Goal: Task Accomplishment & Management: Use online tool/utility

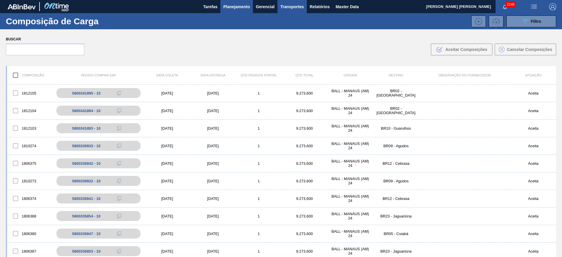
click at [227, 4] on span "Planejamento" at bounding box center [236, 6] width 27 height 7
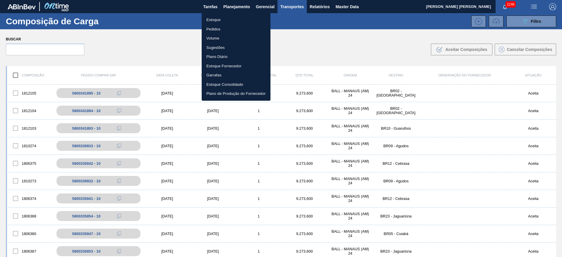
click at [217, 17] on li "Estoque" at bounding box center [236, 19] width 69 height 9
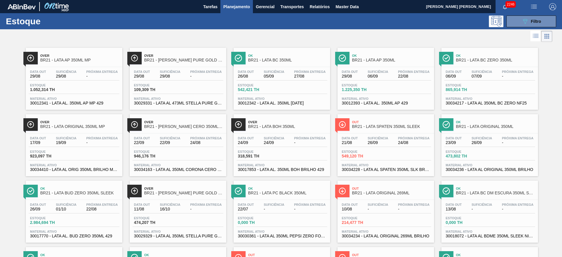
click at [403, 123] on span "Out" at bounding box center [391, 122] width 79 height 4
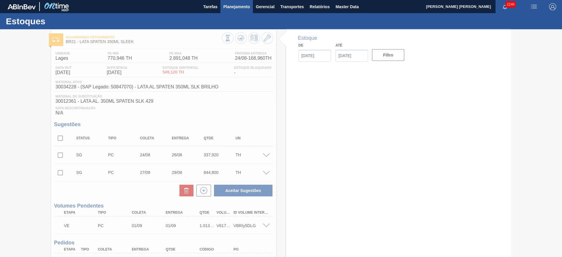
click at [233, 9] on span "Planejamento" at bounding box center [236, 6] width 27 height 7
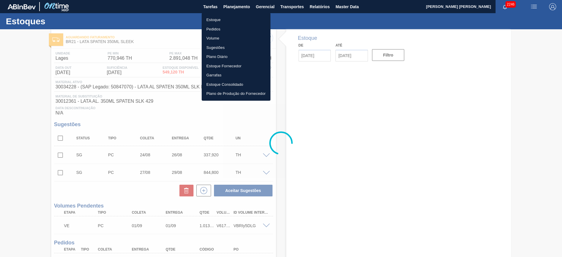
click at [215, 30] on li "Pedidos" at bounding box center [236, 29] width 69 height 9
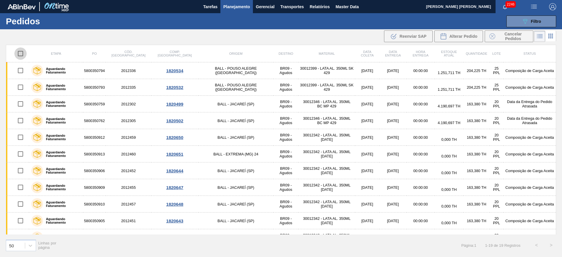
click at [22, 54] on input "checkbox" at bounding box center [20, 53] width 12 height 12
checkbox input "true"
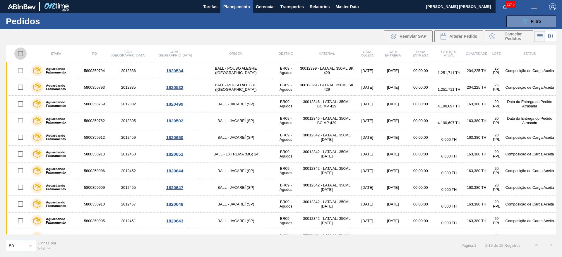
checkbox input "true"
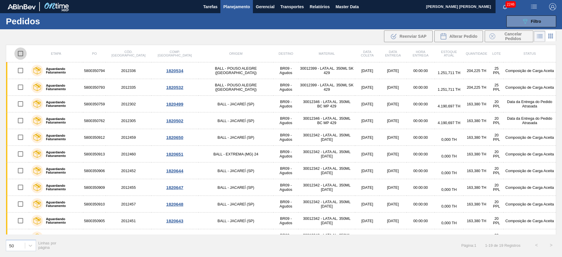
checkbox input "true"
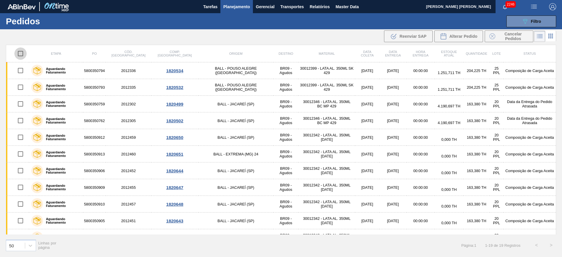
checkbox input "true"
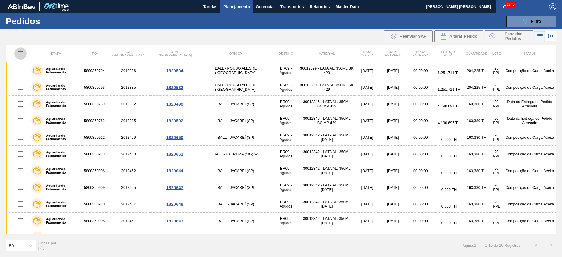
checkbox input "true"
click at [22, 54] on input "checkbox" at bounding box center [20, 53] width 12 height 12
checkbox input "false"
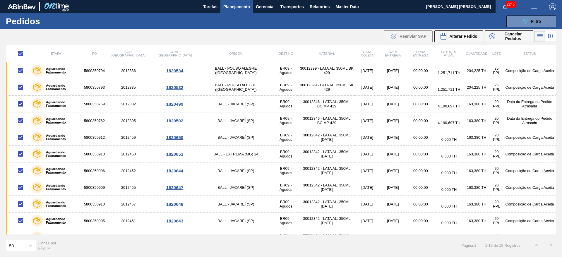
checkbox input "false"
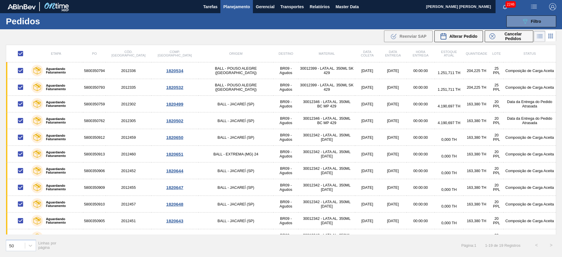
checkbox input "false"
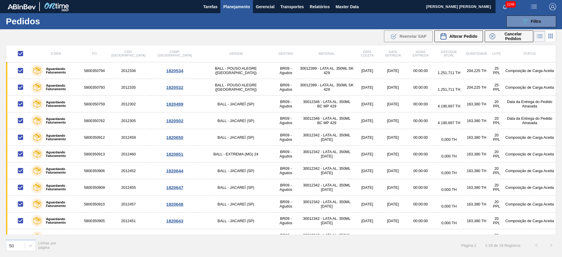
checkbox input "false"
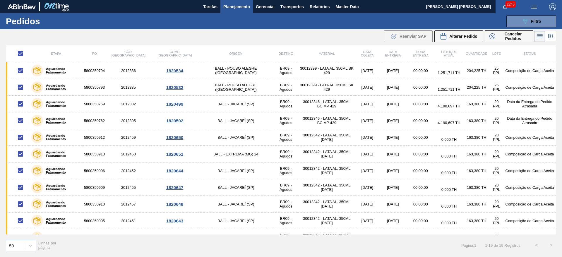
checkbox input "false"
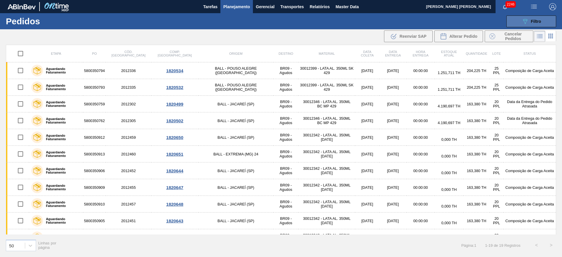
click at [532, 23] on span "Filtro" at bounding box center [536, 21] width 10 height 5
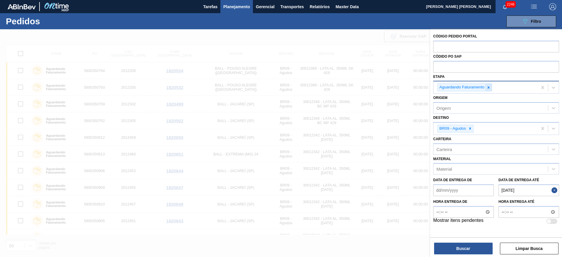
click at [487, 86] on icon at bounding box center [488, 87] width 4 height 4
click at [467, 87] on div "Etapa" at bounding box center [490, 87] width 114 height 8
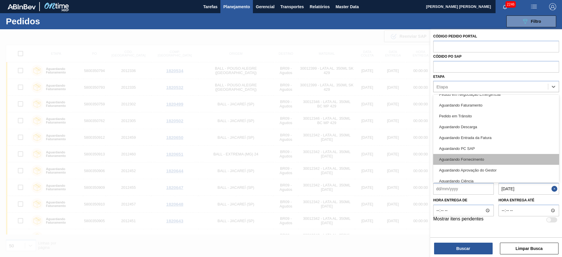
scroll to position [77, 0]
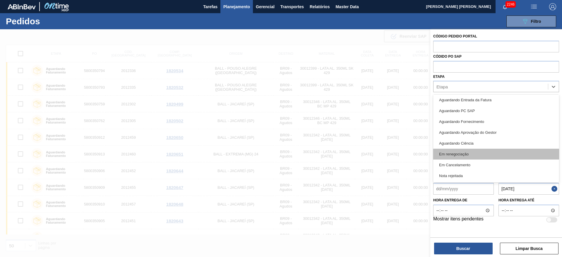
click at [476, 155] on div "Em renegociação" at bounding box center [496, 154] width 126 height 11
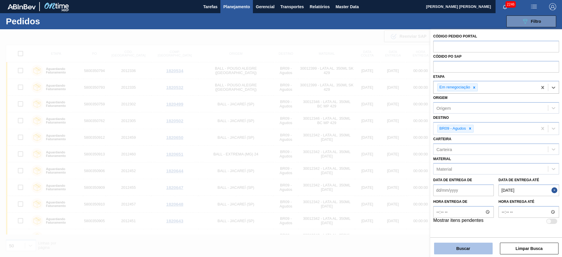
click at [461, 246] on button "Buscar" at bounding box center [463, 249] width 59 height 12
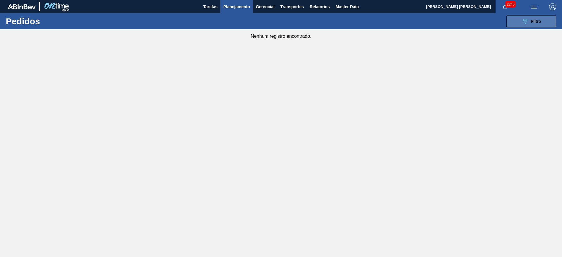
click at [533, 20] on span "Filtro" at bounding box center [536, 21] width 10 height 5
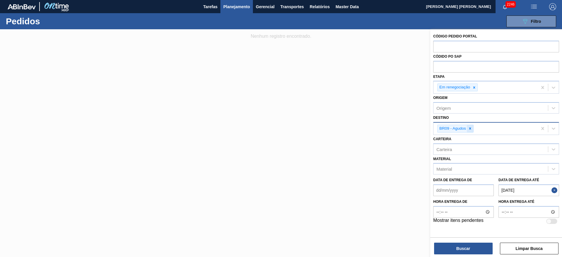
click at [472, 127] on icon at bounding box center [470, 128] width 4 height 4
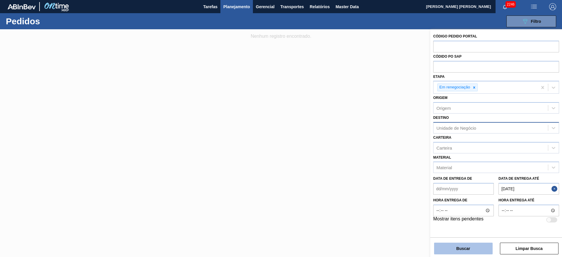
click at [470, 248] on button "Buscar" at bounding box center [463, 249] width 59 height 12
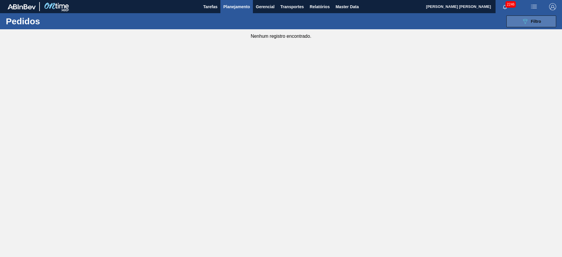
click at [528, 18] on icon "089F7B8B-B2A5-4AFE-B5C0-19BA573D28AC" at bounding box center [524, 21] width 7 height 7
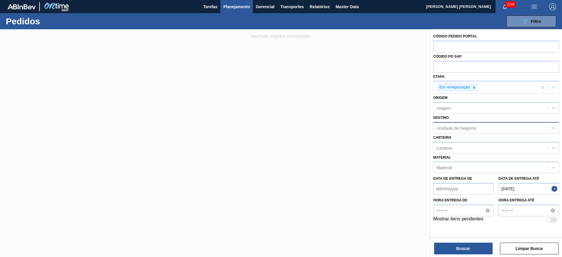
click at [555, 189] on button "Close" at bounding box center [555, 189] width 8 height 12
click at [481, 249] on button "Buscar" at bounding box center [463, 249] width 59 height 12
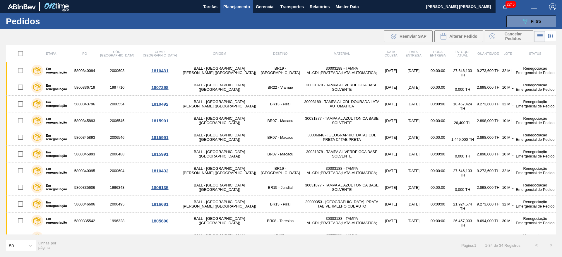
click at [19, 53] on input "checkbox" at bounding box center [20, 53] width 12 height 12
checkbox input "true"
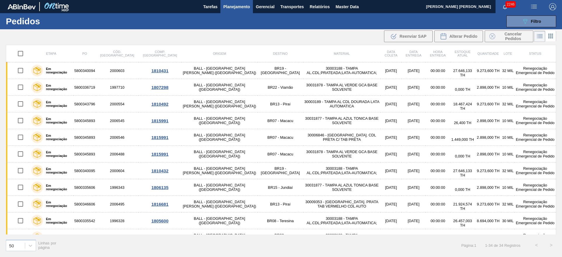
checkbox input "true"
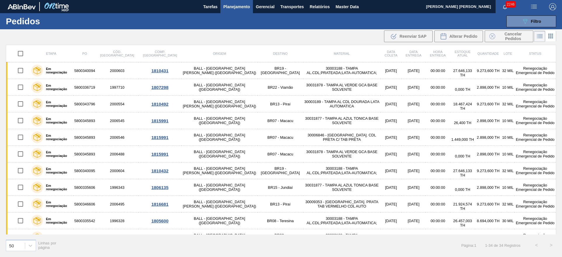
checkbox input "true"
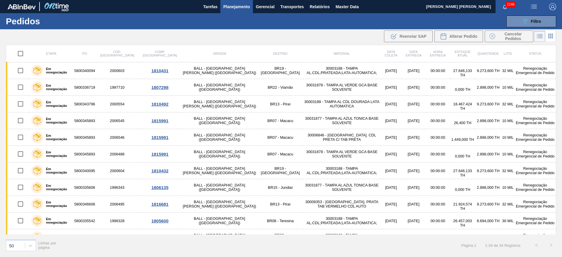
checkbox input "true"
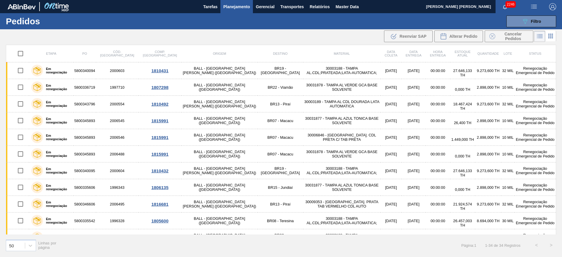
checkbox input "true"
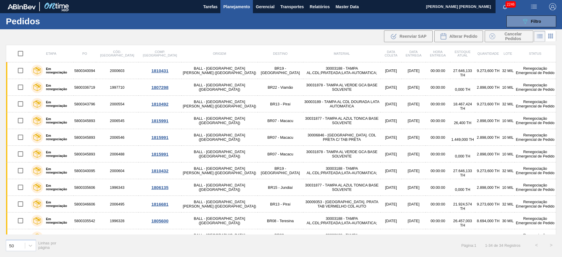
checkbox input "true"
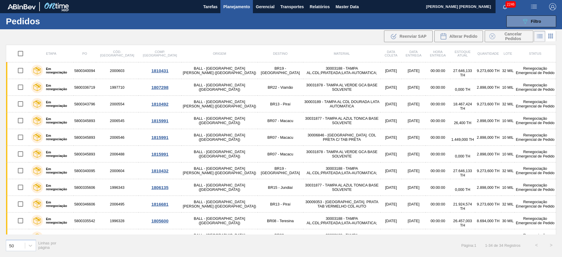
checkbox input "true"
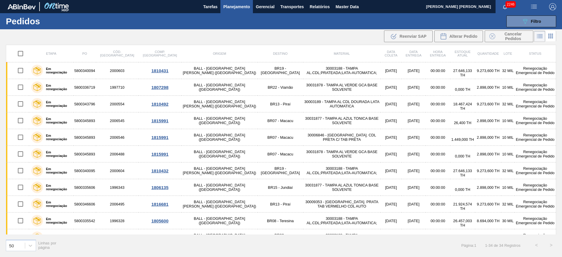
checkbox input "true"
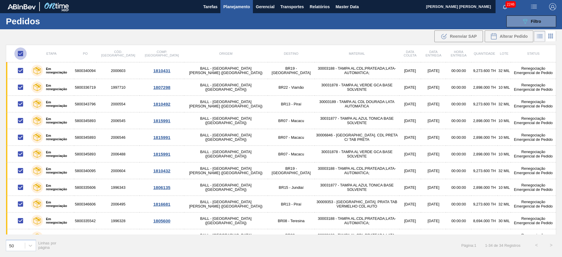
click at [23, 53] on input "checkbox" at bounding box center [20, 53] width 12 height 12
checkbox input "false"
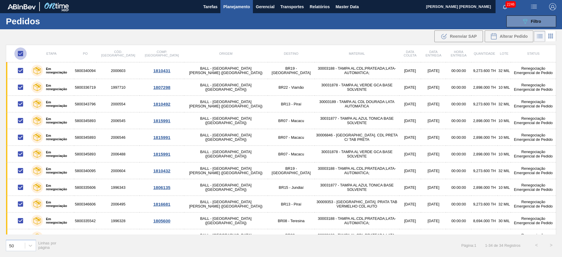
checkbox input "false"
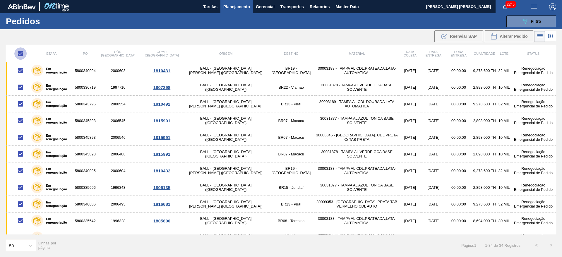
checkbox input "false"
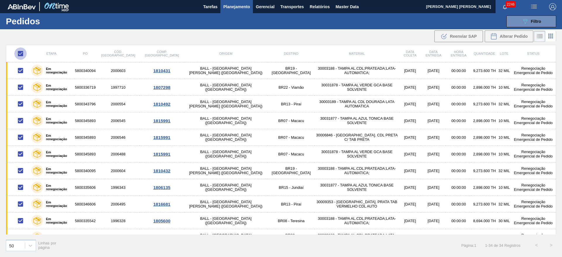
checkbox input "false"
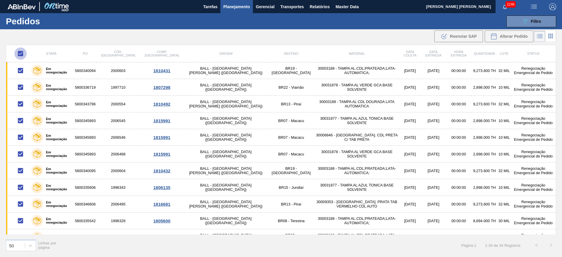
checkbox input "false"
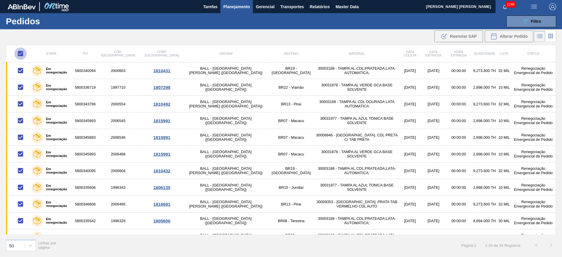
checkbox input "false"
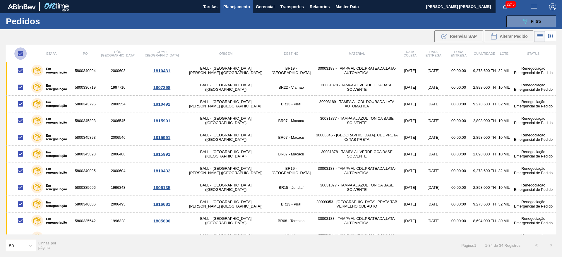
checkbox input "false"
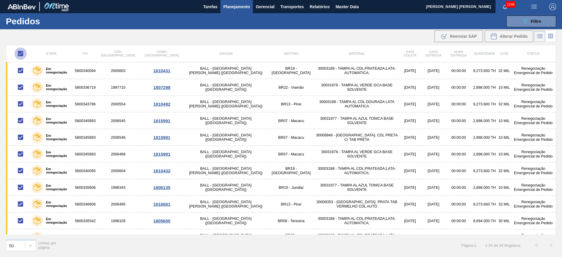
checkbox input "false"
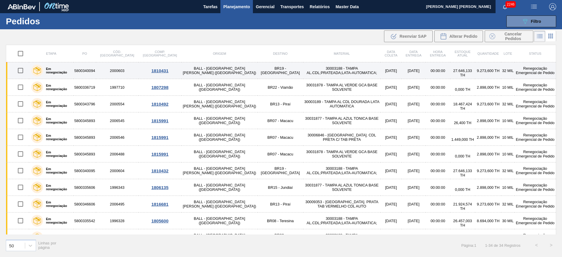
click at [56, 71] on label "Em renegociação" at bounding box center [57, 70] width 28 height 7
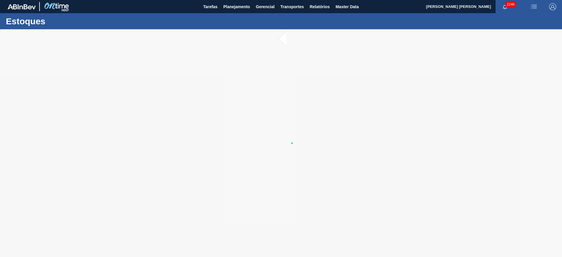
drag, startPoint x: 12, startPoint y: 0, endPoint x: 204, endPoint y: 67, distance: 203.7
click at [204, 67] on div at bounding box center [281, 143] width 562 height 228
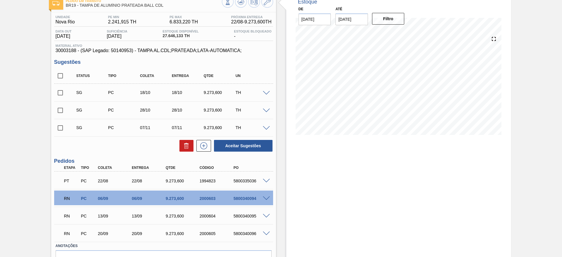
scroll to position [69, 0]
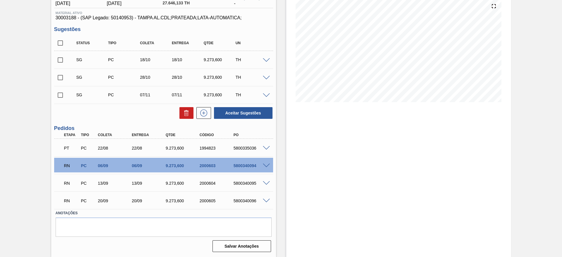
click at [266, 165] on span at bounding box center [266, 166] width 7 height 4
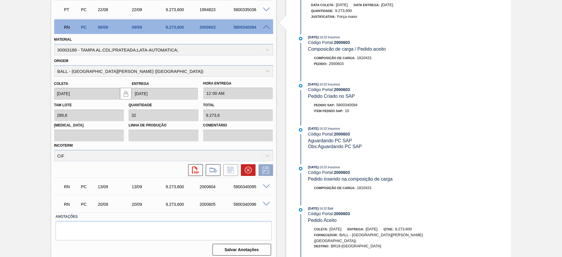
scroll to position [211, 0]
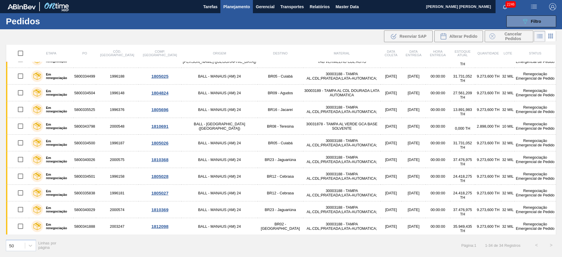
scroll to position [395, 0]
click at [549, 6] on img "button" at bounding box center [552, 6] width 7 height 7
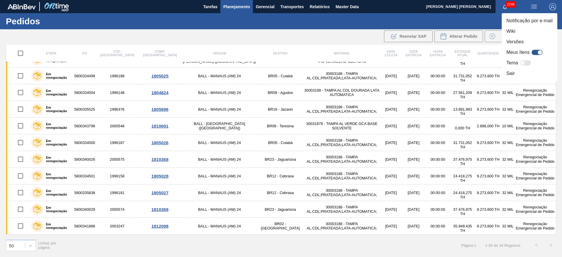
click at [533, 51] on div at bounding box center [536, 52] width 11 height 5
checkbox input "true"
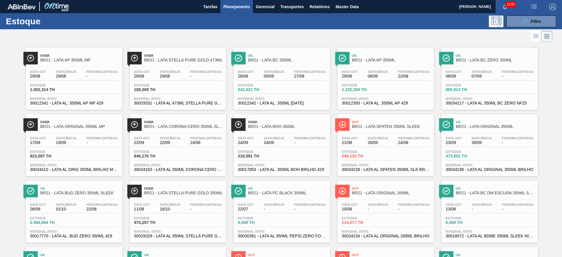
checkbox input "false"
click at [355, 10] on button "Master Data" at bounding box center [346, 6] width 29 height 13
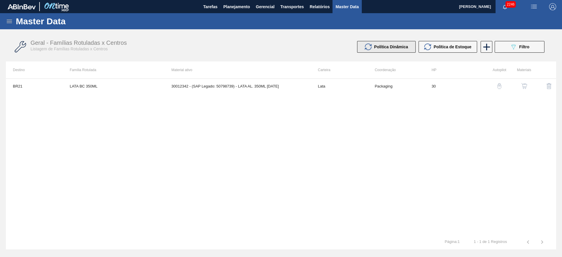
click at [394, 48] on span "Política Dinâmica" at bounding box center [391, 46] width 34 height 5
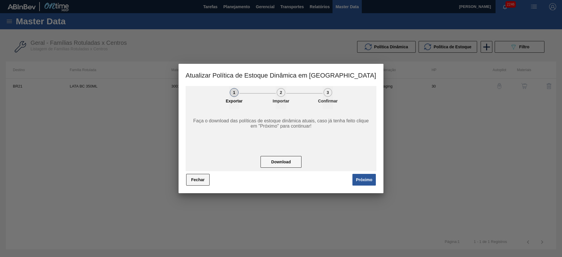
click at [197, 181] on button "Fechar" at bounding box center [197, 180] width 23 height 12
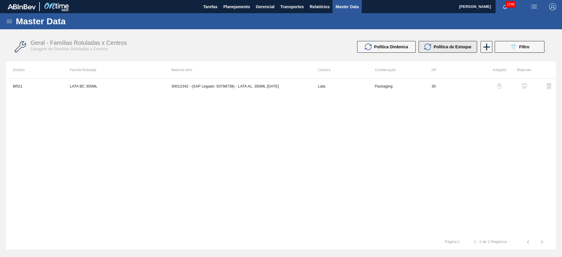
click at [442, 49] on span "Política de Estoque" at bounding box center [452, 46] width 38 height 5
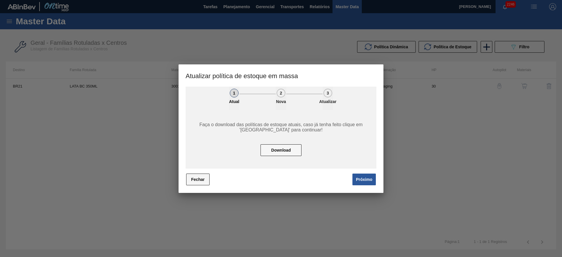
click at [200, 181] on button "Fechar" at bounding box center [197, 180] width 23 height 12
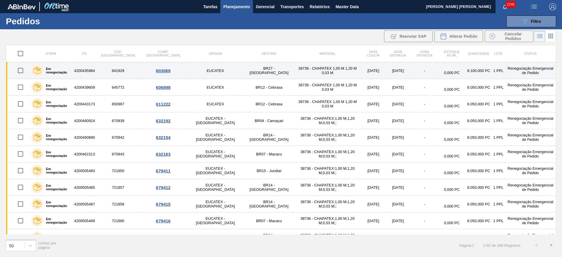
click at [20, 70] on input "checkbox" at bounding box center [20, 70] width 12 height 12
checkbox input "true"
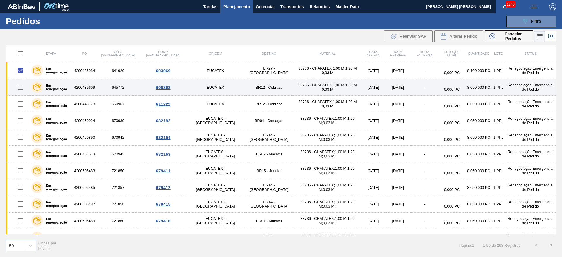
click at [20, 87] on input "checkbox" at bounding box center [20, 87] width 12 height 12
checkbox input "true"
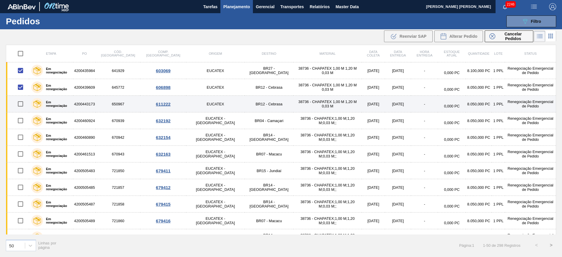
click at [20, 104] on input "checkbox" at bounding box center [20, 104] width 12 height 12
checkbox input "true"
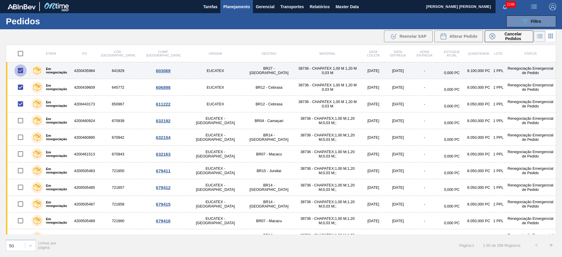
click at [21, 72] on input "checkbox" at bounding box center [20, 70] width 12 height 12
checkbox input "false"
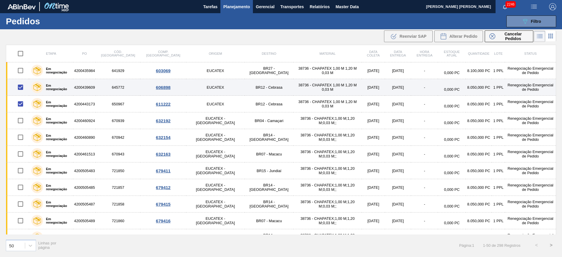
click at [20, 86] on input "checkbox" at bounding box center [20, 87] width 12 height 12
checkbox input "false"
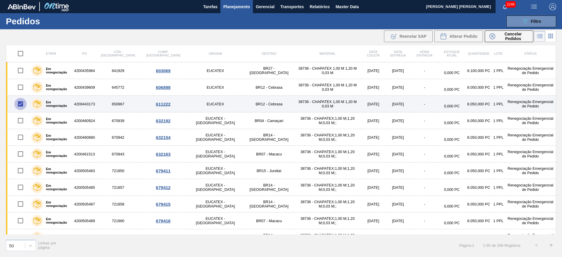
click at [20, 102] on input "checkbox" at bounding box center [20, 104] width 12 height 12
checkbox input "false"
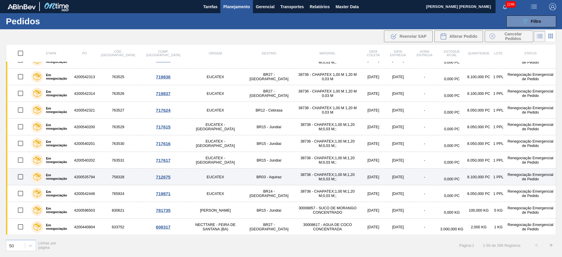
scroll to position [662, 0]
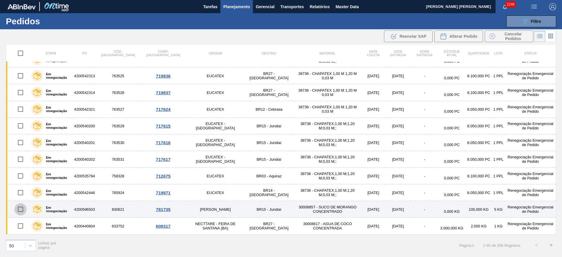
click at [21, 212] on input "checkbox" at bounding box center [20, 209] width 12 height 12
checkbox input "true"
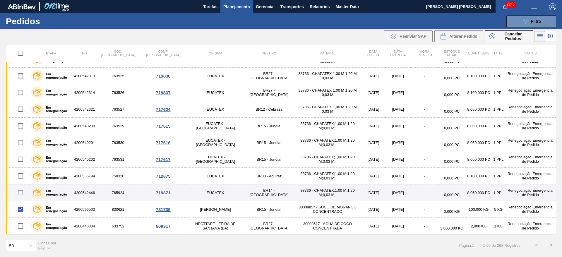
click at [21, 193] on input "checkbox" at bounding box center [20, 192] width 12 height 12
checkbox input "true"
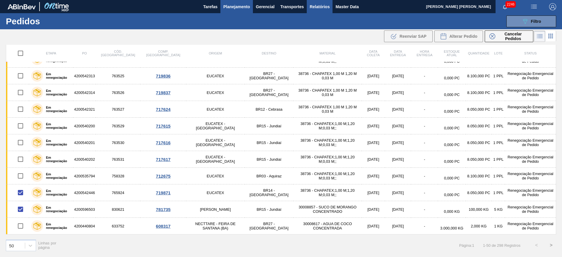
click at [317, 3] on span "Relatórios" at bounding box center [320, 6] width 20 height 7
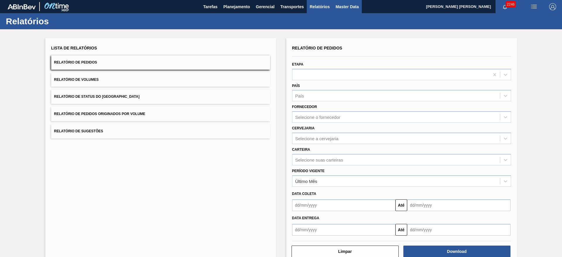
click at [352, 4] on span "Master Data" at bounding box center [346, 6] width 23 height 7
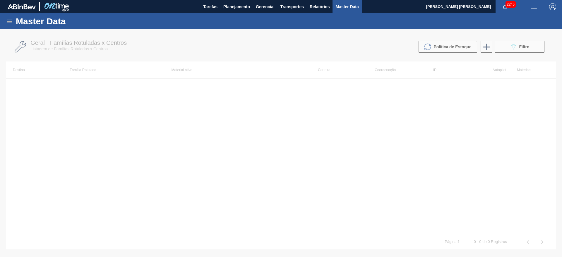
click at [12, 24] on icon at bounding box center [9, 21] width 7 height 7
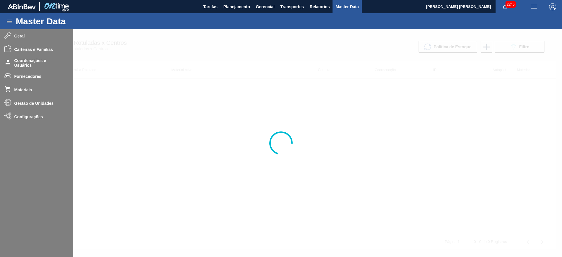
click at [24, 115] on div at bounding box center [281, 143] width 562 height 228
click at [28, 105] on div at bounding box center [281, 143] width 562 height 228
click at [27, 100] on div at bounding box center [281, 143] width 562 height 228
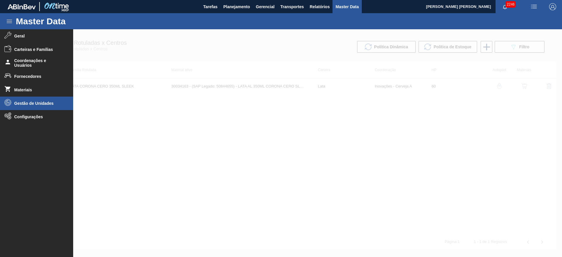
click at [39, 105] on span "Gestão de Unidades" at bounding box center [38, 103] width 48 height 5
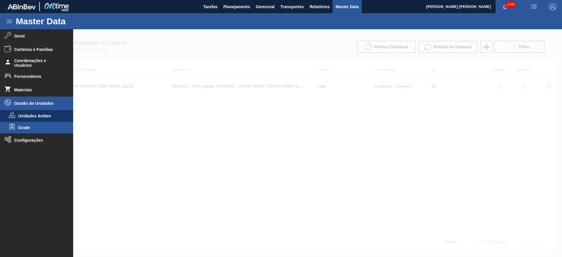
click at [28, 126] on span "Grade" at bounding box center [40, 127] width 45 height 5
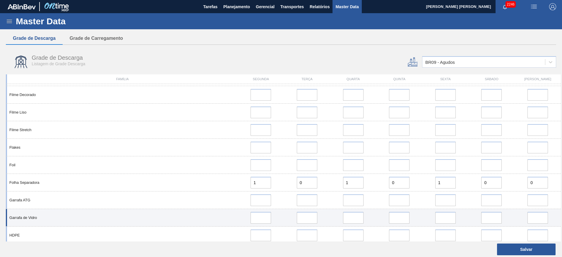
scroll to position [219, 0]
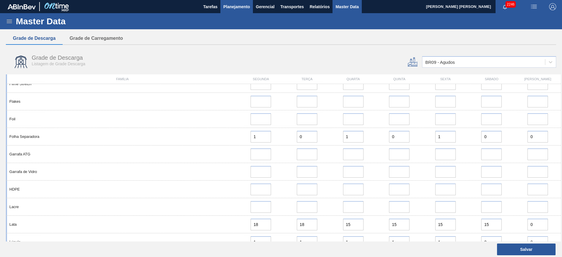
click at [230, 8] on span "Planejamento" at bounding box center [236, 6] width 27 height 7
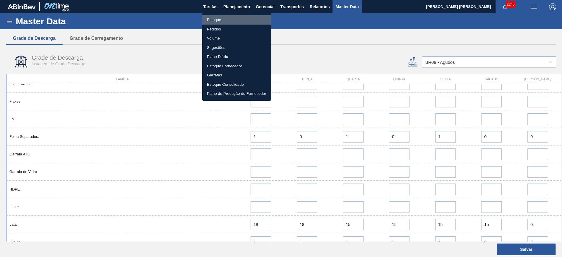
click at [217, 21] on li "Estoque" at bounding box center [236, 19] width 69 height 9
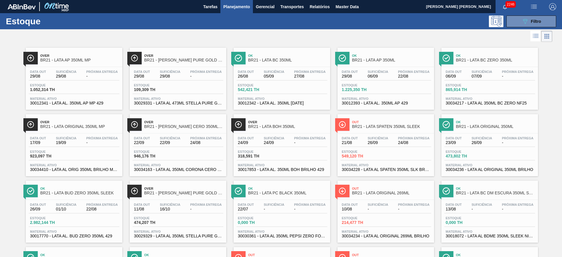
click at [272, 54] on span "Ok" at bounding box center [287, 56] width 79 height 4
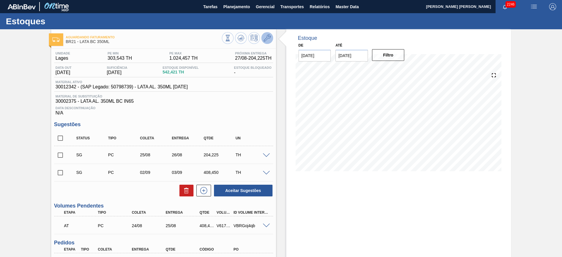
click at [264, 40] on icon at bounding box center [267, 38] width 7 height 7
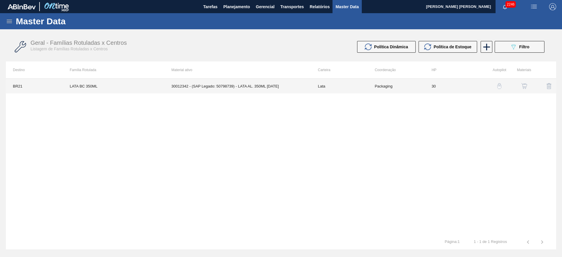
click at [308, 88] on td "30012342 - (SAP Legado: 50798739) - LATA AL. 350ML BC 429" at bounding box center [237, 86] width 146 height 15
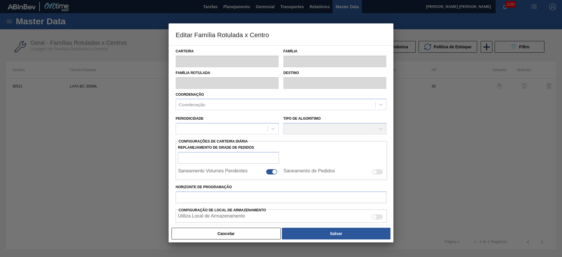
type input "Lata"
type input "LATA BC 350ML"
type input "BR21 - Lages"
type input "0"
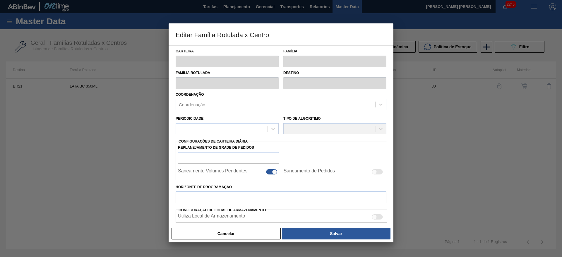
checkbox input "false"
type input "30"
type input "303,543"
type input "1.024,457"
type input "42"
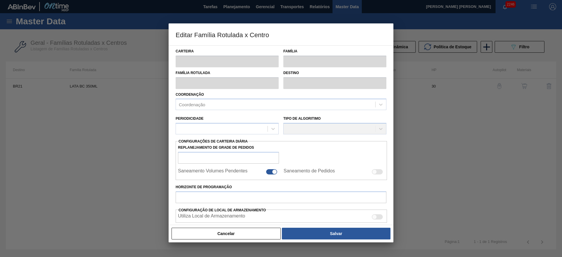
type input "606,327"
checkbox input "true"
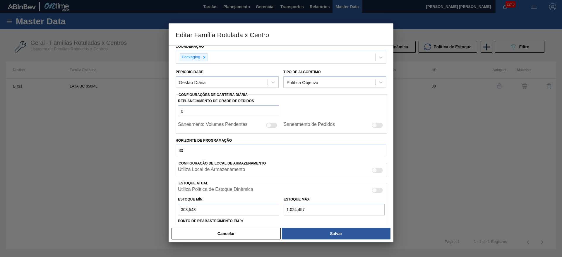
scroll to position [88, 0]
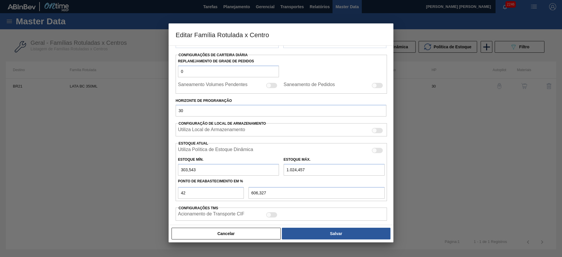
click at [376, 129] on div at bounding box center [377, 130] width 11 height 5
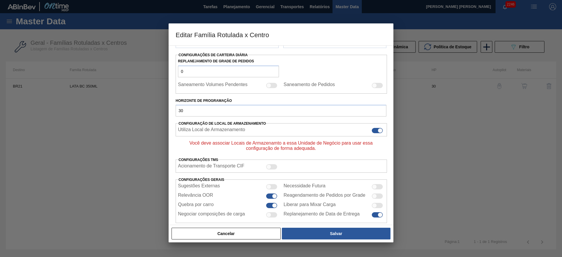
click at [379, 129] on div at bounding box center [379, 130] width 5 height 5
checkbox input "false"
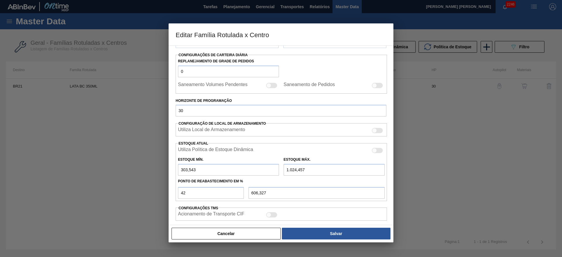
drag, startPoint x: 245, startPoint y: 231, endPoint x: 283, endPoint y: 193, distance: 54.2
click at [245, 231] on button "Cancelar" at bounding box center [225, 234] width 109 height 12
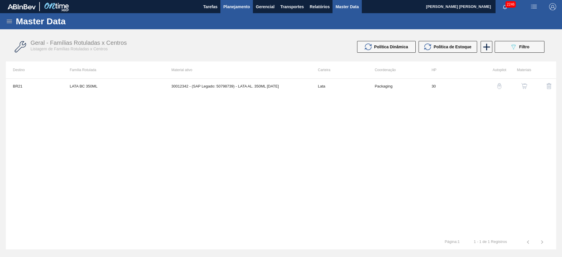
click at [240, 8] on span "Planejamento" at bounding box center [236, 6] width 27 height 7
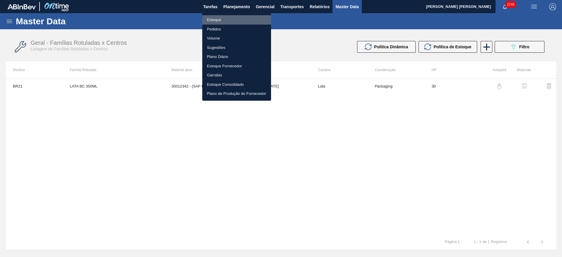
click at [221, 18] on li "Estoque" at bounding box center [236, 19] width 69 height 9
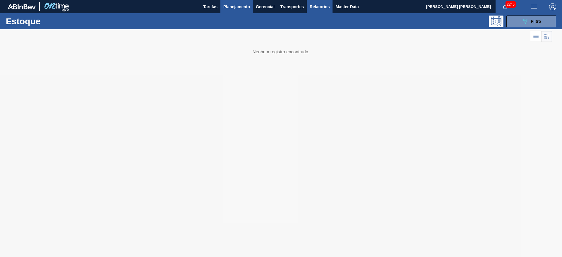
click at [312, 11] on button "Relatórios" at bounding box center [320, 6] width 26 height 13
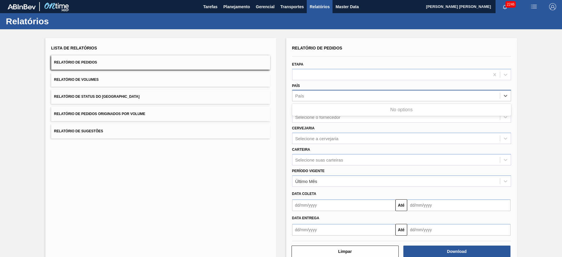
click at [315, 93] on div "País" at bounding box center [395, 96] width 207 height 8
click at [319, 92] on div "País" at bounding box center [395, 96] width 207 height 8
click at [318, 93] on div "País" at bounding box center [395, 96] width 207 height 8
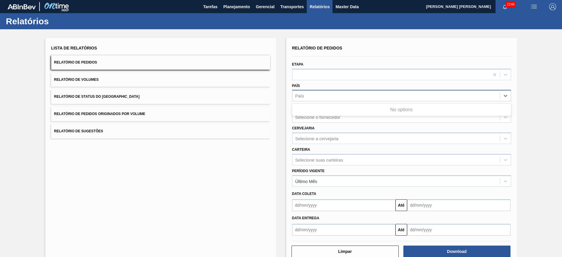
click at [318, 93] on div "País" at bounding box center [395, 96] width 207 height 8
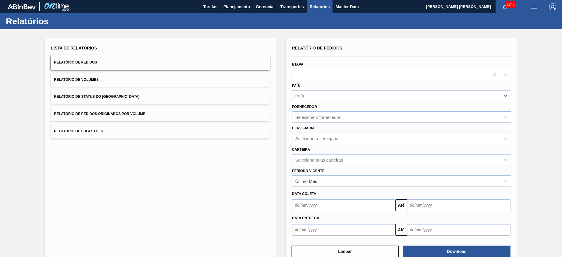
click at [318, 93] on div "País" at bounding box center [395, 96] width 207 height 8
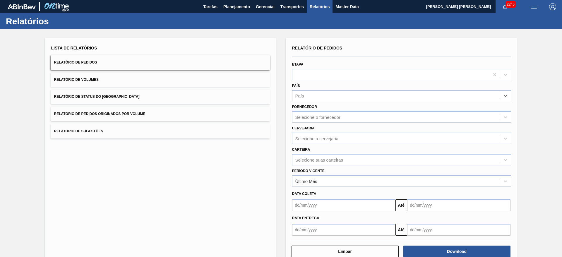
click at [318, 93] on div "País" at bounding box center [395, 96] width 207 height 8
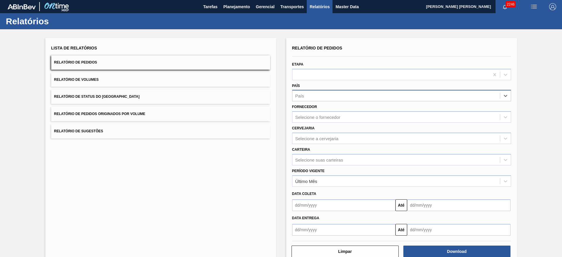
click at [318, 92] on div "País" at bounding box center [395, 96] width 207 height 8
click at [544, 117] on div "Lista de Relatórios Relatório de Pedidos Relatório de Volumes Relatório de Stat…" at bounding box center [281, 150] width 562 height 242
click at [332, 94] on div "País" at bounding box center [395, 96] width 207 height 8
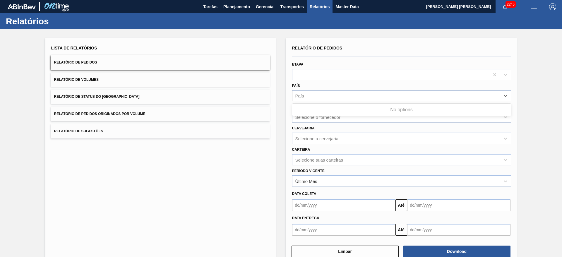
click at [332, 94] on div "País" at bounding box center [395, 96] width 207 height 8
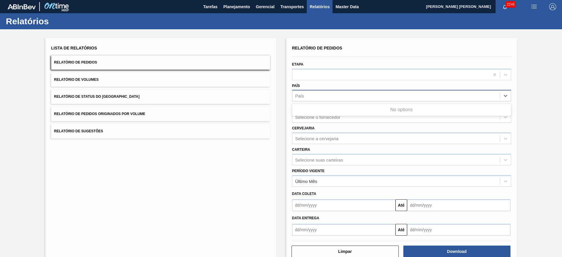
click at [332, 94] on div "País" at bounding box center [395, 96] width 207 height 8
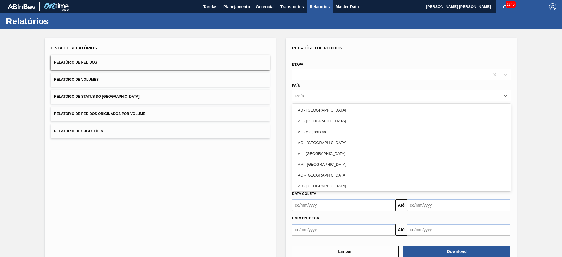
click at [357, 95] on div "País" at bounding box center [395, 96] width 207 height 8
type input "br"
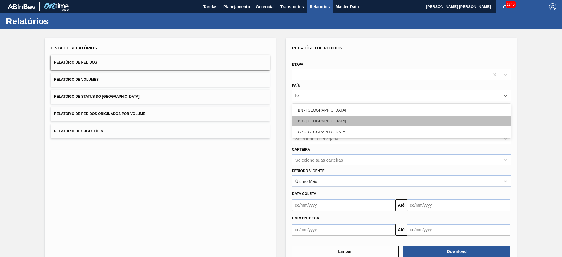
click at [327, 118] on div "BR - Brasil" at bounding box center [401, 121] width 219 height 11
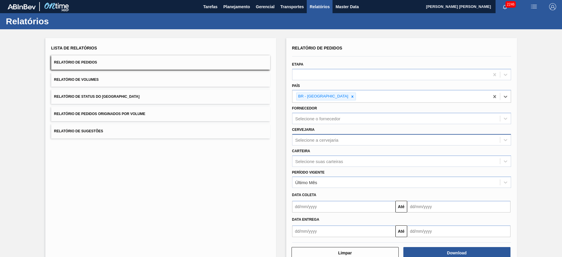
click at [318, 141] on div "Selecione a cervejaria" at bounding box center [316, 139] width 43 height 5
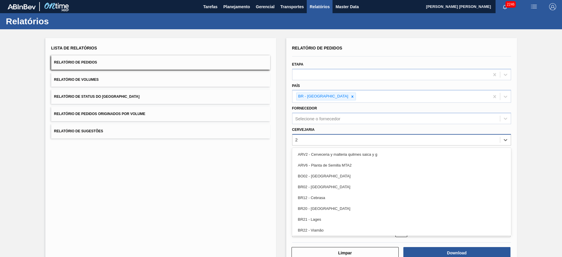
type input "21"
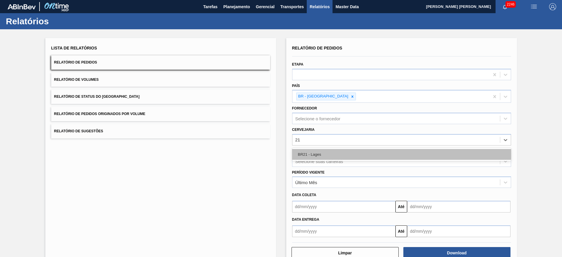
click at [324, 154] on div "BR21 - Lages" at bounding box center [401, 154] width 219 height 11
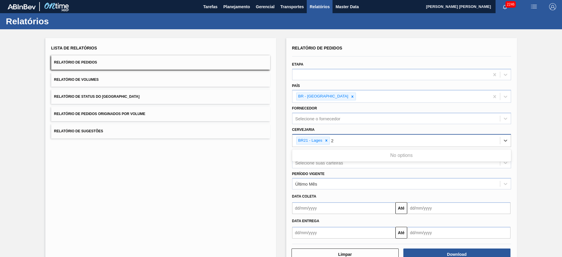
type input "22"
click at [360, 154] on div "BR22 - Viamão" at bounding box center [401, 155] width 219 height 11
type input "09"
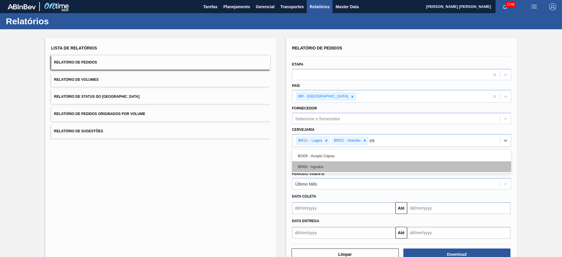
click at [319, 169] on div "BR09 - Agudos" at bounding box center [401, 166] width 219 height 11
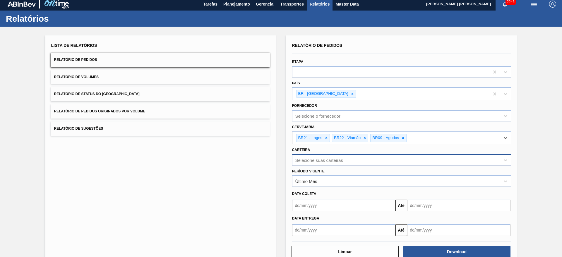
click at [323, 162] on div "Selecione suas carteiras" at bounding box center [319, 159] width 48 height 5
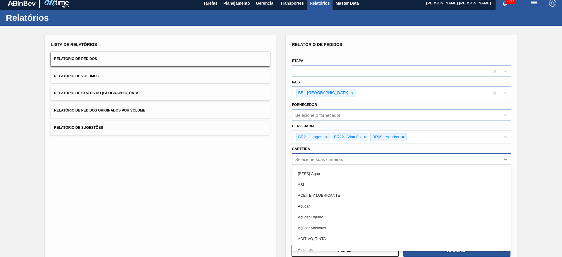
scroll to position [4, 0]
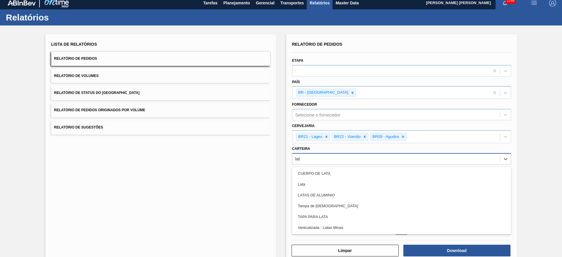
type input "lata"
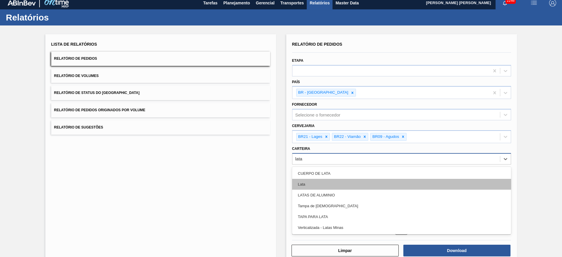
click at [298, 185] on div "Lata" at bounding box center [401, 184] width 219 height 11
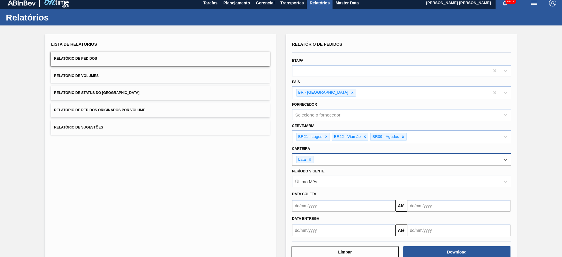
click at [345, 208] on input "text" at bounding box center [343, 206] width 103 height 12
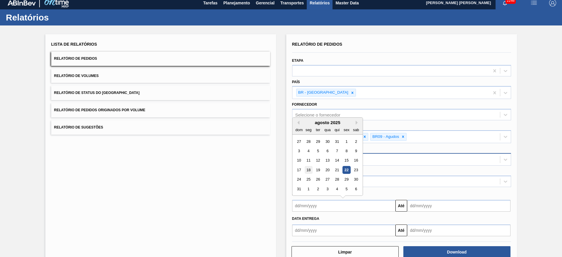
click at [308, 172] on div "18" at bounding box center [308, 170] width 8 height 8
type input "18/08/2025"
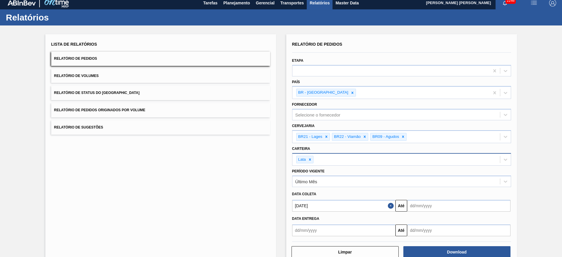
click at [424, 205] on input "text" at bounding box center [458, 206] width 103 height 12
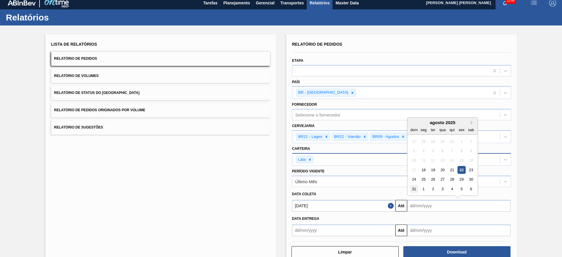
click at [412, 190] on div "31" at bounding box center [414, 189] width 8 height 8
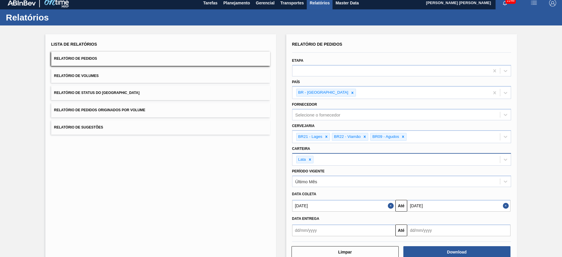
type input "31/08/2025"
click at [457, 252] on button "Download" at bounding box center [456, 252] width 107 height 12
click at [101, 75] on button "Relatório de Volumes" at bounding box center [160, 76] width 219 height 14
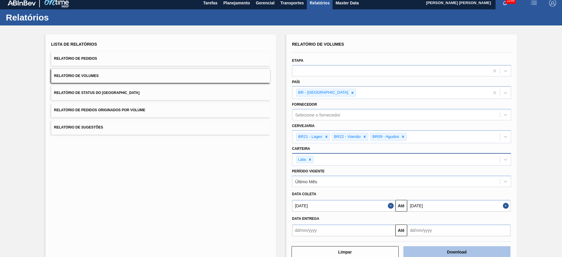
click at [447, 252] on button "Download" at bounding box center [456, 252] width 107 height 12
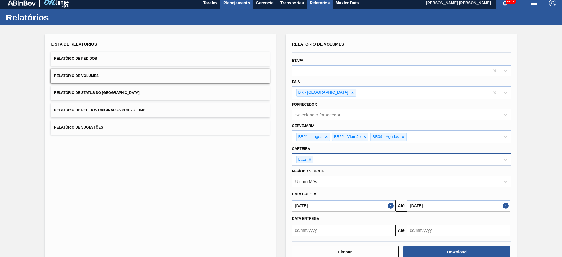
click at [240, 5] on span "Planejamento" at bounding box center [236, 2] width 27 height 7
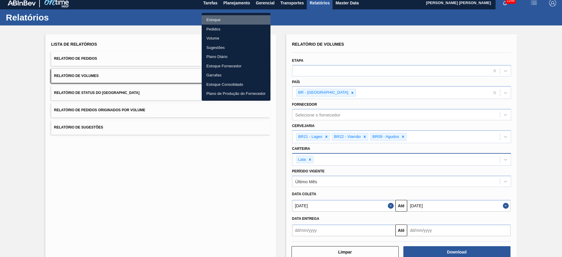
click at [217, 18] on li "Estoque" at bounding box center [236, 19] width 69 height 9
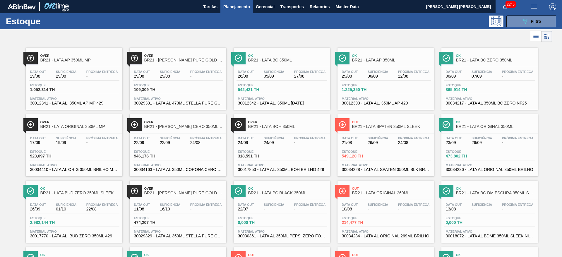
click at [199, 60] on span "BR21 - LATA STELLA PURE GOLD 473ML" at bounding box center [183, 60] width 79 height 4
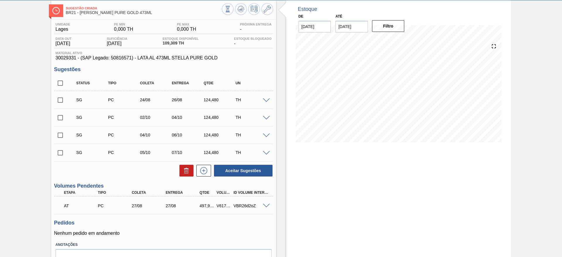
scroll to position [61, 0]
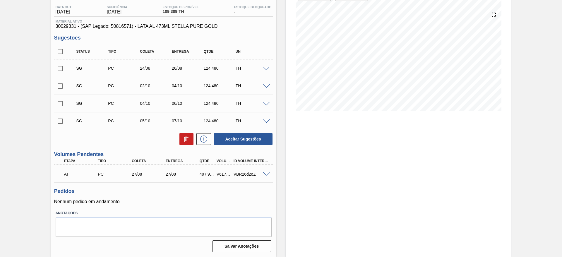
click at [264, 174] on span at bounding box center [266, 174] width 7 height 4
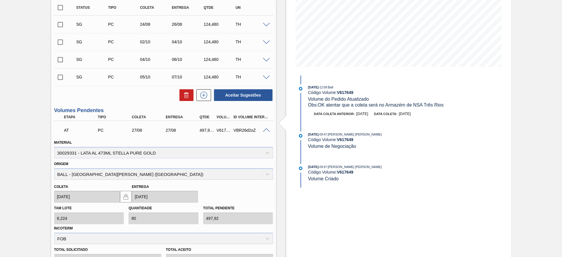
scroll to position [148, 0]
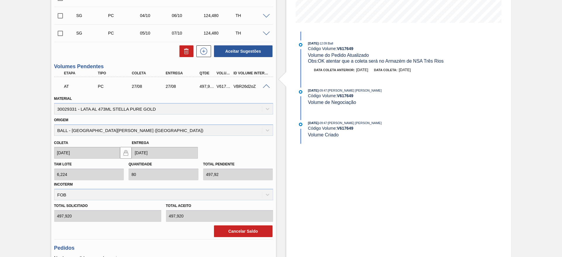
click at [267, 85] on span at bounding box center [266, 86] width 7 height 4
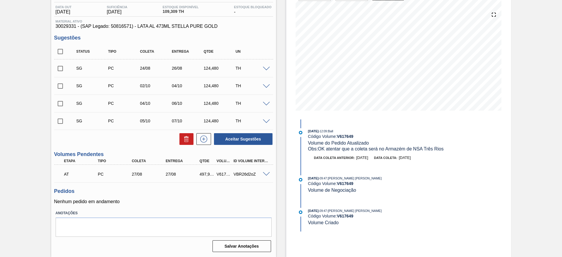
click at [265, 175] on span at bounding box center [266, 174] width 7 height 4
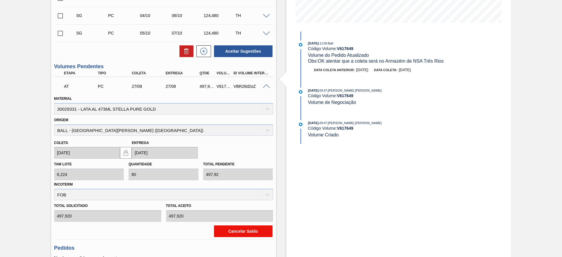
click at [254, 231] on button "Cancelar Saldo" at bounding box center [243, 231] width 59 height 12
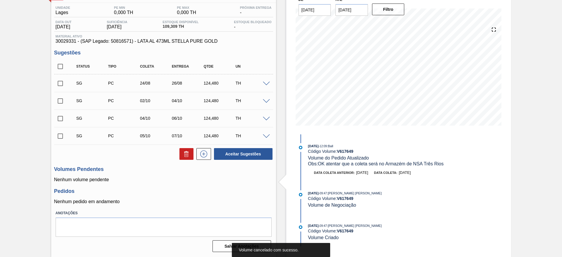
scroll to position [2, 0]
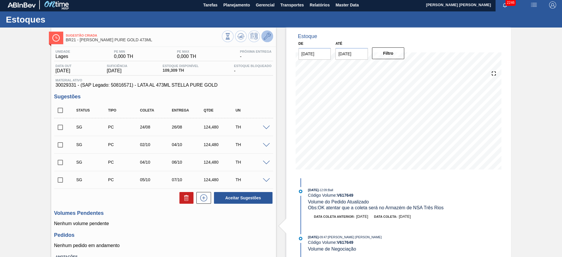
click at [265, 36] on icon at bounding box center [267, 36] width 7 height 7
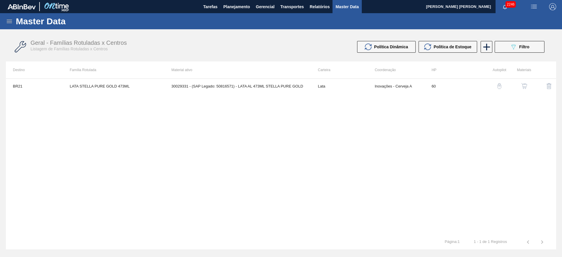
click at [522, 85] on img "button" at bounding box center [524, 86] width 6 height 6
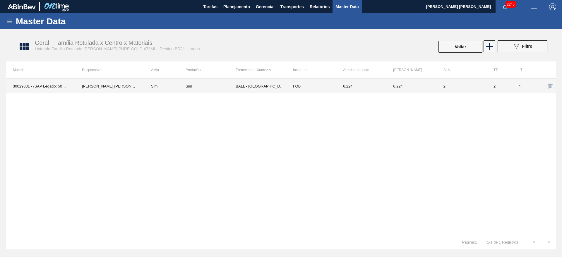
click at [135, 89] on td "[PERSON_NAME] [PERSON_NAME]" at bounding box center [109, 86] width 69 height 15
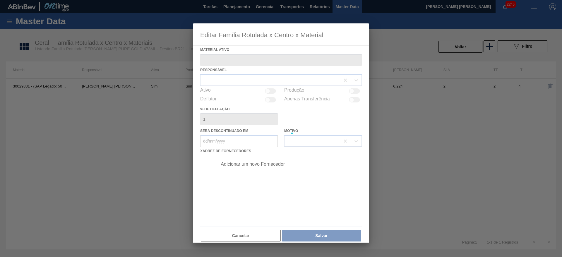
type ativo "30029331 - (SAP Legado: 50816571) - LATA AL 473ML STELLA PURE GOLD"
checkbox input "true"
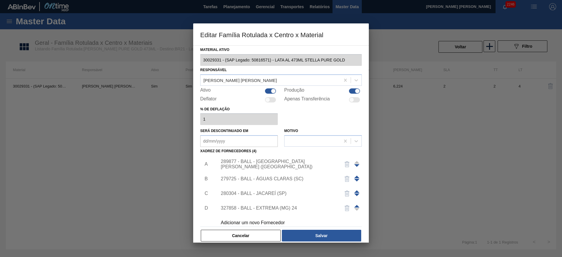
click at [287, 163] on div "289877 - BALL - TRÊS RIOS (RJ)" at bounding box center [278, 164] width 115 height 11
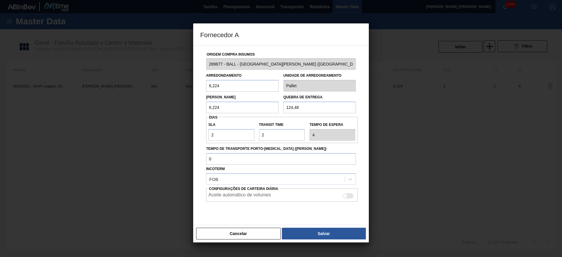
click at [348, 195] on div at bounding box center [347, 195] width 11 height 5
checkbox input "true"
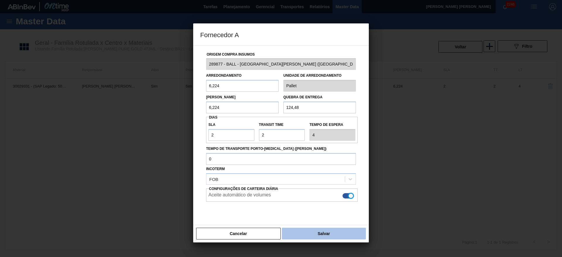
click at [327, 229] on button "Salvar" at bounding box center [324, 234] width 84 height 12
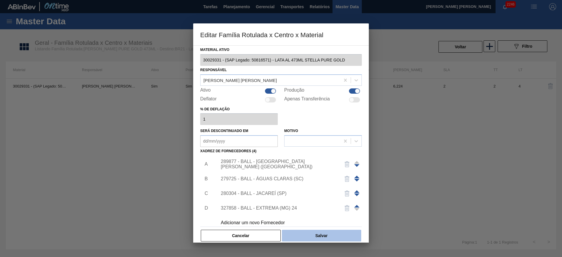
click at [334, 237] on button "Salvar" at bounding box center [321, 236] width 79 height 12
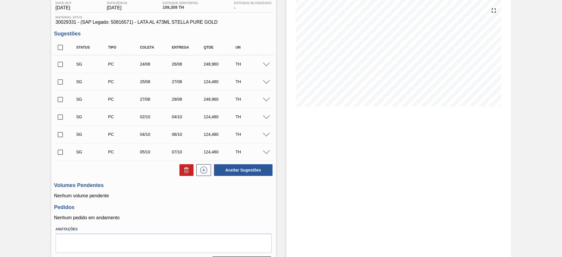
scroll to position [81, 0]
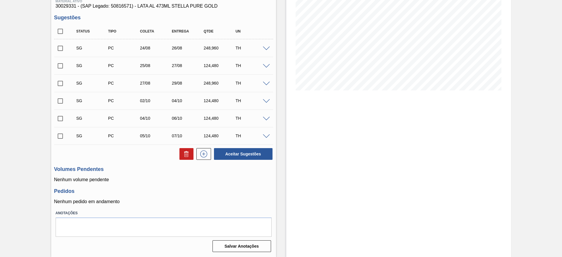
click at [264, 83] on span at bounding box center [266, 84] width 7 height 4
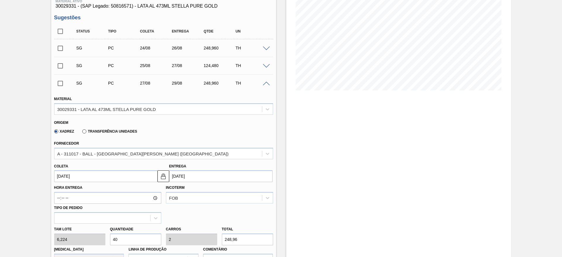
click at [98, 238] on div "Tam lote 6,224 Quantidade 40 Carros 2 Total 248,96 Doca N/A Linha de Produção C…" at bounding box center [164, 245] width 224 height 42
type input "8"
type input "0,4"
type input "49,792"
type input "80"
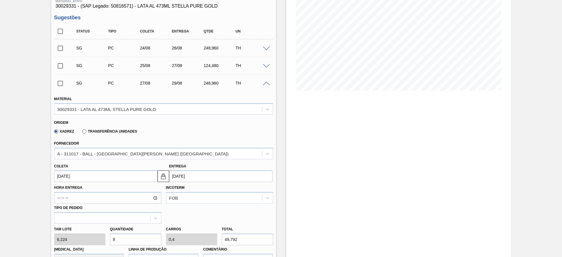
type input "4"
type input "497,92"
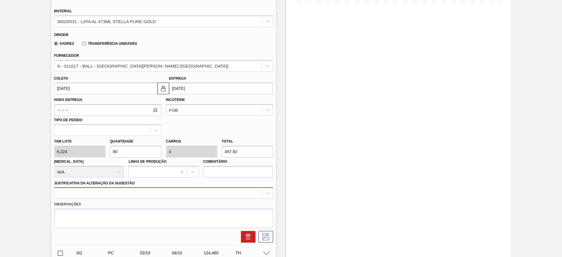
type input "80"
click at [118, 192] on div at bounding box center [163, 192] width 219 height 11
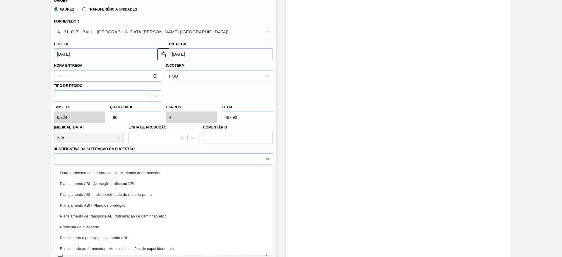
scroll to position [109, 0]
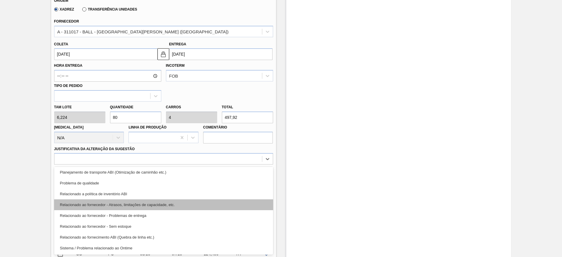
click at [142, 204] on div "Relacionado ao fornecedor - Atrasos, limitações de capacidade, etc." at bounding box center [163, 204] width 219 height 11
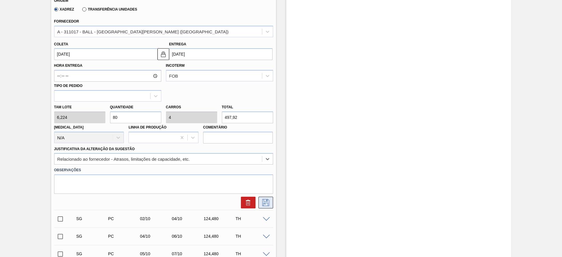
click at [272, 204] on div at bounding box center [164, 203] width 224 height 12
click at [264, 202] on icon at bounding box center [265, 202] width 9 height 7
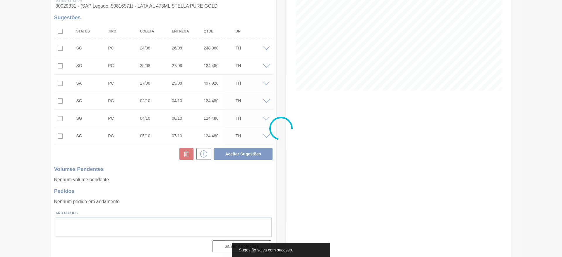
scroll to position [81, 0]
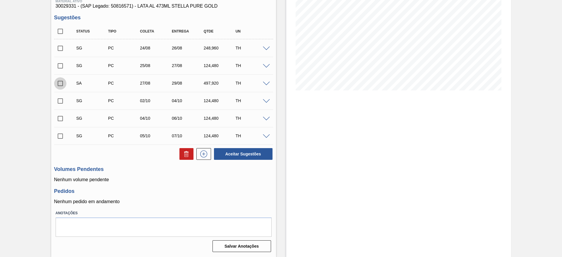
click at [64, 82] on input "checkbox" at bounding box center [60, 83] width 12 height 12
click at [238, 156] on button "Aceitar Sugestões" at bounding box center [243, 154] width 59 height 12
checkbox input "false"
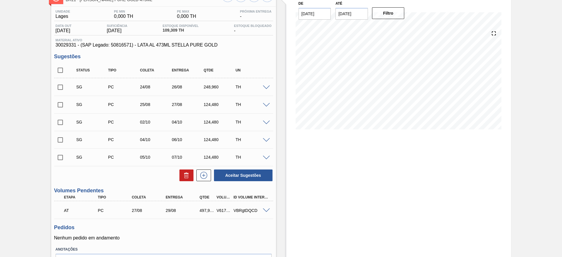
scroll to position [0, 0]
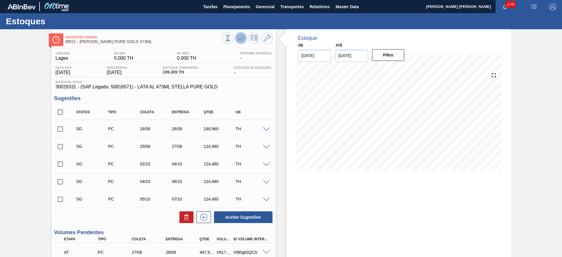
click at [231, 40] on icon at bounding box center [227, 38] width 6 height 6
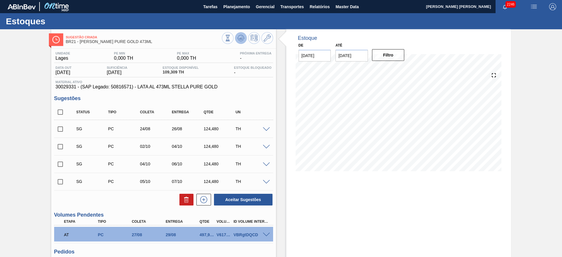
click at [241, 37] on icon at bounding box center [241, 38] width 1 height 2
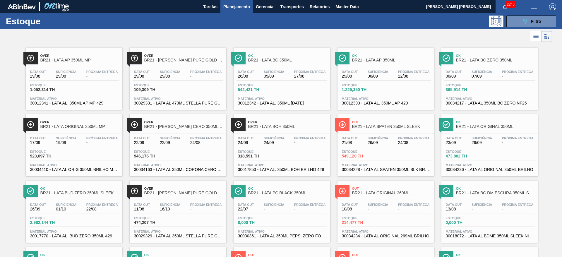
click at [183, 117] on div "Over BR21 - LATA CORONA CERO 350ML SLEEK" at bounding box center [178, 123] width 97 height 13
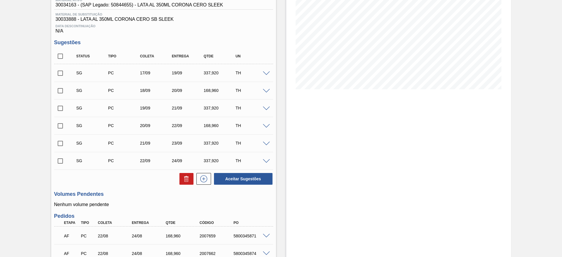
scroll to position [38, 0]
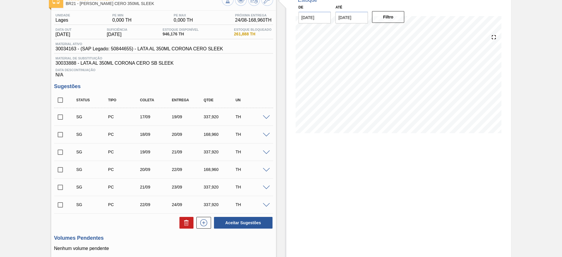
click at [367, 177] on div "Estoque De 22/08/2025 Até 30/09/2025 Filtro 30/08 Projeção de Estoque 50.584 Ne…" at bounding box center [398, 189] width 225 height 397
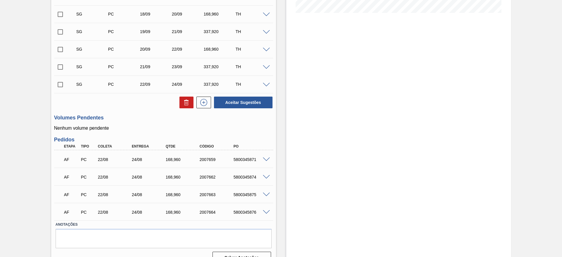
scroll to position [170, 0]
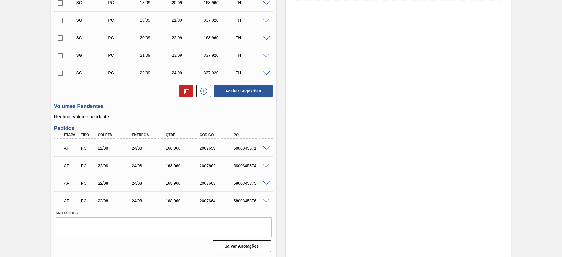
click at [267, 148] on span at bounding box center [266, 148] width 7 height 4
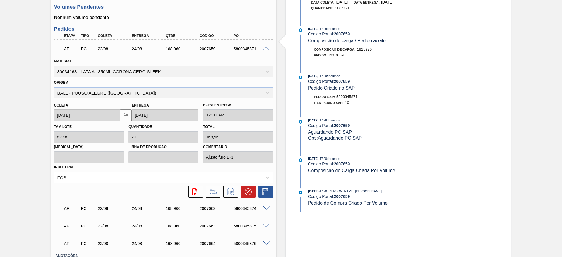
scroll to position [301, 0]
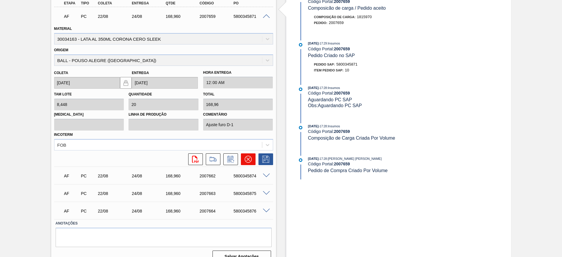
click at [245, 163] on button at bounding box center [248, 159] width 15 height 12
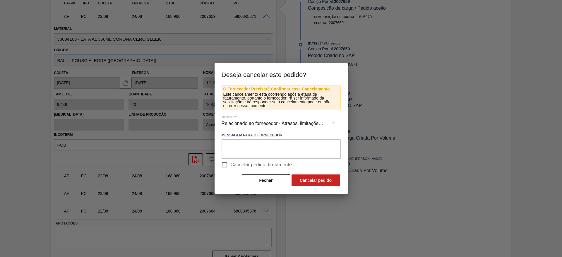
click at [226, 167] on input "Cancelar pedido diretamente" at bounding box center [224, 165] width 12 height 12
checkbox input "true"
click at [328, 182] on button "Cancelar pedido" at bounding box center [315, 180] width 49 height 12
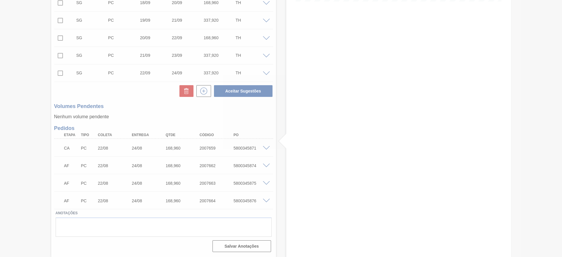
scroll to position [170, 0]
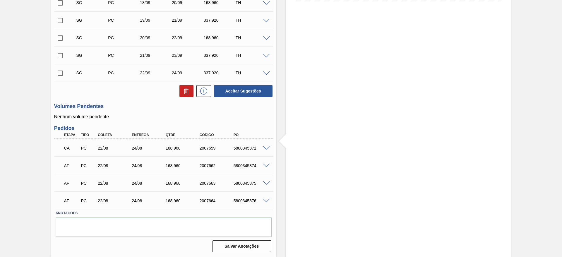
click at [266, 166] on span at bounding box center [266, 166] width 7 height 4
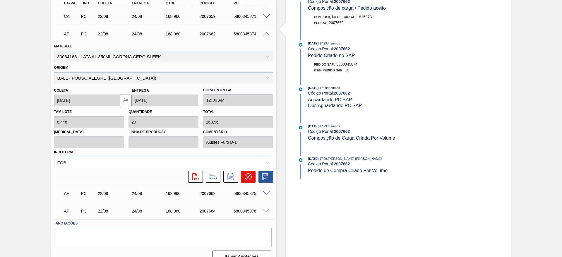
click at [246, 176] on icon at bounding box center [248, 176] width 7 height 7
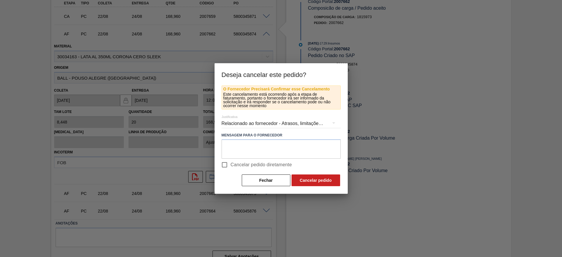
click at [231, 165] on span "Cancelar pedido diretamente" at bounding box center [261, 164] width 61 height 7
click at [231, 165] on input "Cancelar pedido diretamente" at bounding box center [224, 165] width 12 height 12
checkbox input "true"
click at [303, 178] on button "Cancelar pedido" at bounding box center [315, 180] width 49 height 12
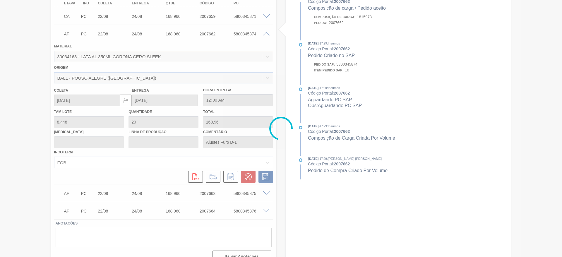
scroll to position [170, 0]
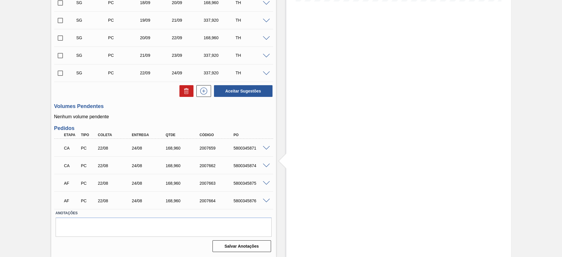
click at [265, 183] on span at bounding box center [266, 183] width 7 height 4
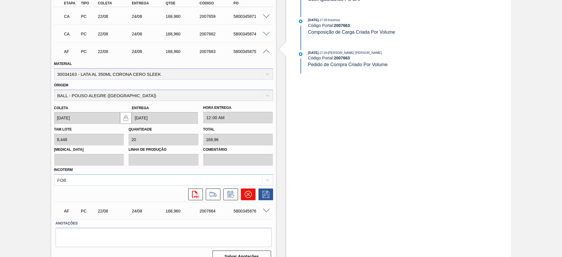
click at [246, 195] on icon at bounding box center [248, 194] width 7 height 7
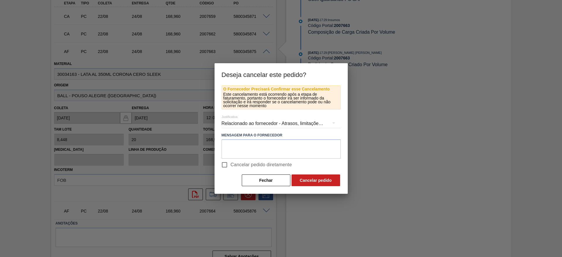
click at [236, 166] on span "Cancelar pedido diretamente" at bounding box center [261, 164] width 61 height 7
click at [231, 166] on input "Cancelar pedido diretamente" at bounding box center [224, 165] width 12 height 12
checkbox input "true"
click at [303, 179] on button "Cancelar pedido" at bounding box center [315, 180] width 49 height 12
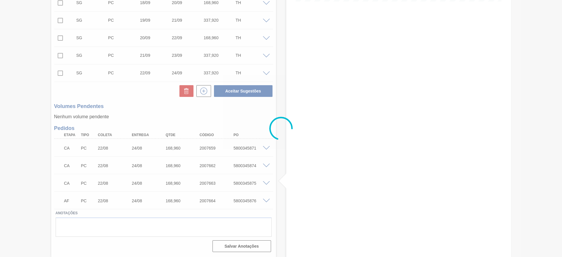
scroll to position [170, 0]
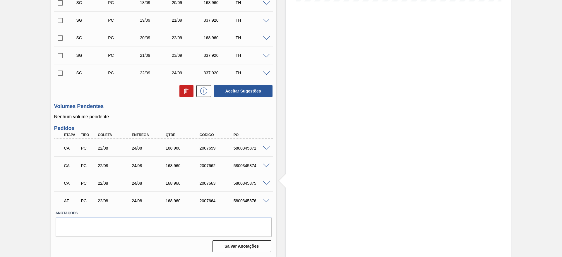
click at [266, 200] on span at bounding box center [266, 201] width 7 height 4
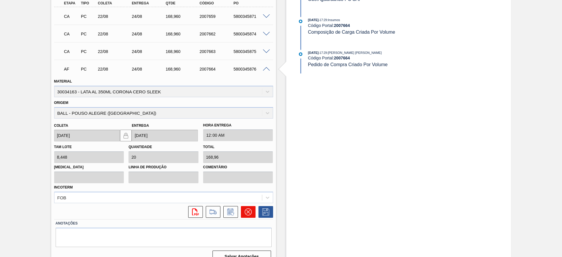
click at [246, 215] on button at bounding box center [248, 212] width 15 height 12
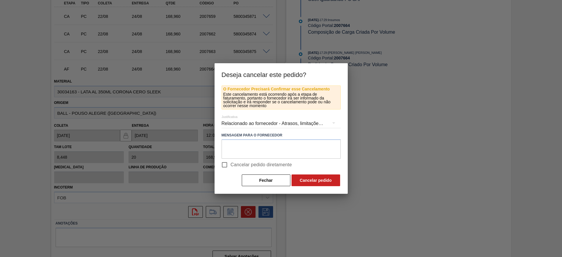
click at [231, 164] on span "Cancelar pedido diretamente" at bounding box center [261, 164] width 61 height 7
click at [231, 164] on input "Cancelar pedido diretamente" at bounding box center [224, 165] width 12 height 12
checkbox input "true"
click at [323, 182] on button "Cancelar pedido" at bounding box center [315, 180] width 49 height 12
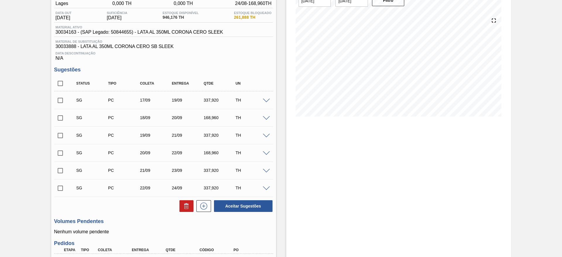
scroll to position [0, 0]
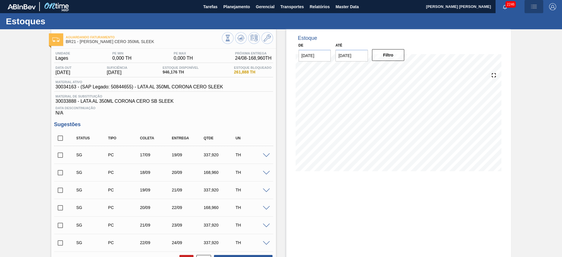
click at [533, 6] on img "button" at bounding box center [533, 6] width 7 height 7
click at [516, 20] on li "Pedido Contingência" at bounding box center [531, 21] width 54 height 11
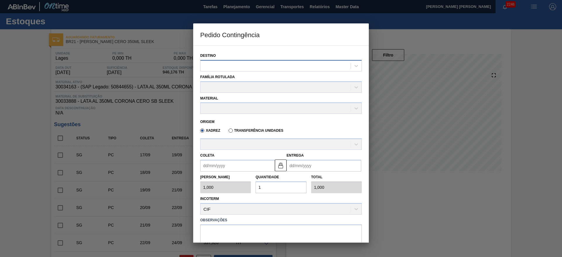
click at [272, 69] on div at bounding box center [275, 65] width 150 height 8
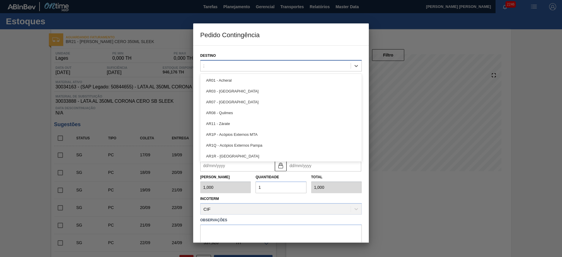
type input "21"
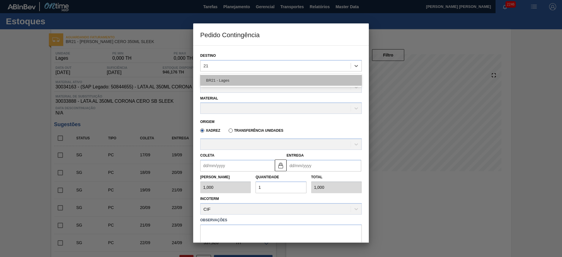
click at [241, 79] on div "BR21 - Lages" at bounding box center [281, 80] width 162 height 11
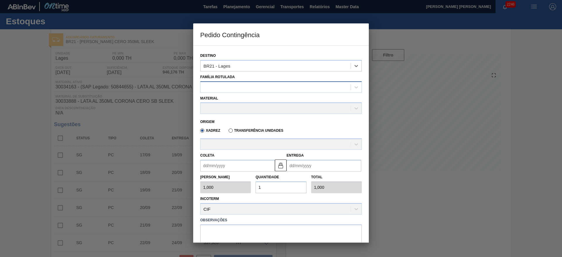
click at [244, 87] on div at bounding box center [275, 87] width 150 height 8
click at [248, 87] on div at bounding box center [275, 87] width 150 height 8
click at [246, 87] on div at bounding box center [275, 87] width 150 height 8
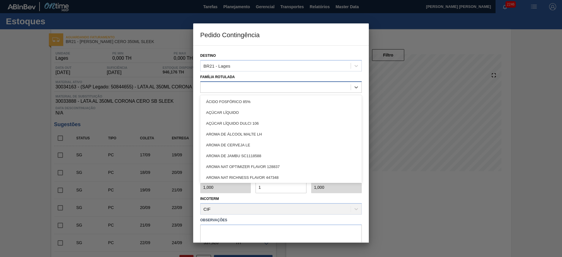
click at [248, 86] on div at bounding box center [275, 87] width 150 height 8
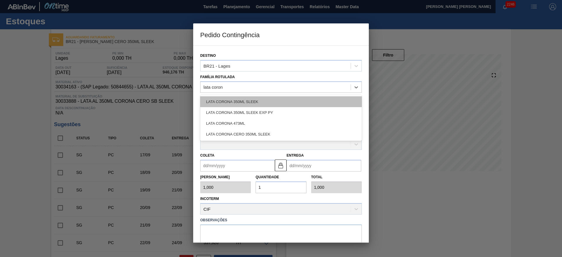
type Rotulada "lata corona"
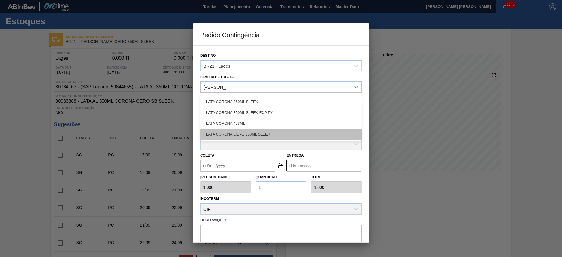
click at [266, 130] on div "LATA CORONA CERO 350ML SLEEK" at bounding box center [281, 134] width 162 height 11
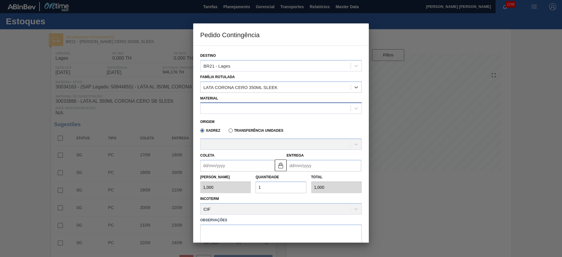
click at [249, 102] on div at bounding box center [281, 107] width 162 height 11
click at [256, 109] on div at bounding box center [275, 108] width 150 height 8
click at [260, 109] on div at bounding box center [275, 108] width 150 height 8
click at [259, 106] on div at bounding box center [275, 108] width 150 height 8
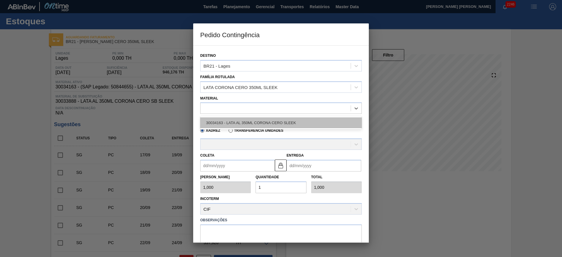
click at [252, 117] on div "30034163 - LATA AL 350ML CORONA CERO SLEEK" at bounding box center [281, 122] width 162 height 11
type input "8,448"
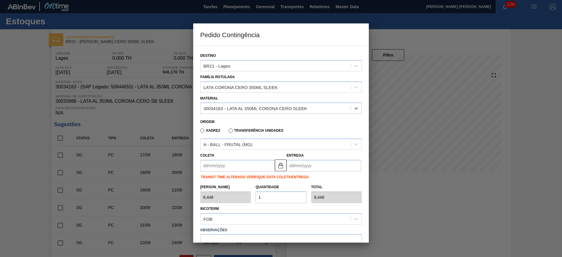
click at [241, 164] on input "Coleta" at bounding box center [237, 166] width 75 height 12
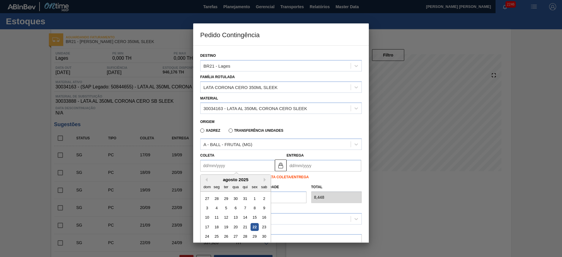
click at [254, 227] on div "22" at bounding box center [254, 227] width 8 height 8
type input "[DATE]"
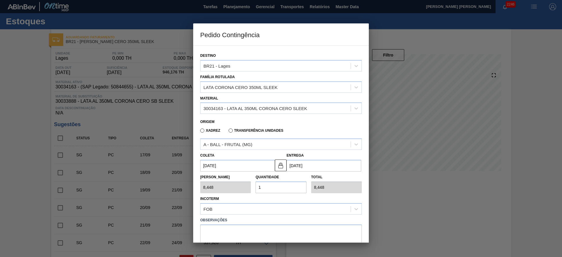
click at [249, 192] on div "Tam Lote 8,448 Quantidade 1 Total 8,448" at bounding box center [281, 182] width 166 height 22
type input "2"
type input "16,896"
type input "25"
type input "211,200"
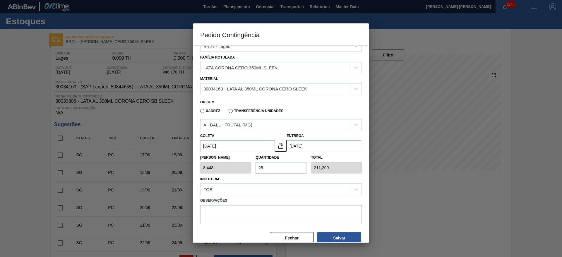
scroll to position [30, 0]
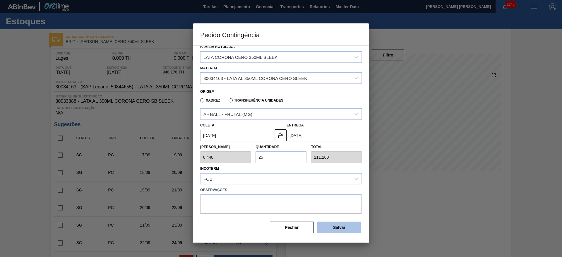
type input "25"
click at [345, 224] on button "Salvar" at bounding box center [339, 227] width 44 height 12
type input "1,000"
type input "1"
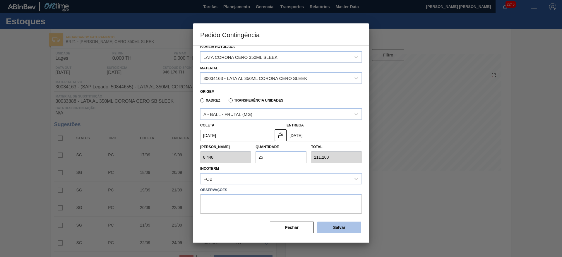
type input "1,000"
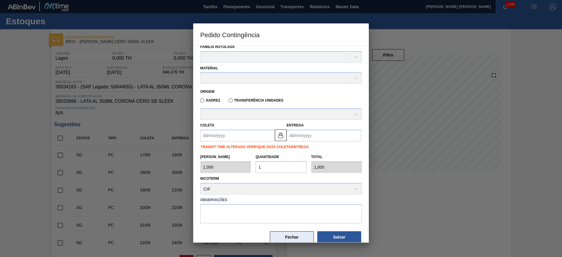
click at [281, 233] on button "Fechar" at bounding box center [292, 237] width 44 height 12
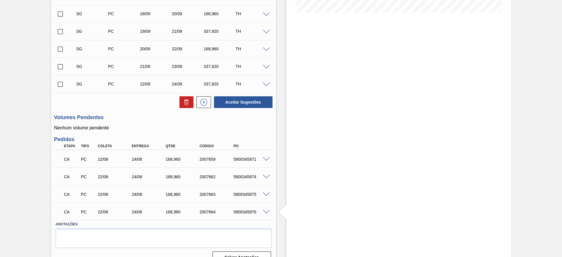
scroll to position [170, 0]
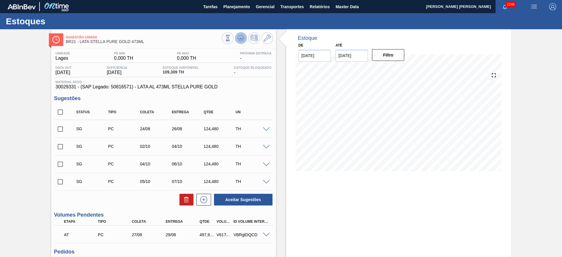
click at [231, 36] on icon at bounding box center [227, 38] width 6 height 6
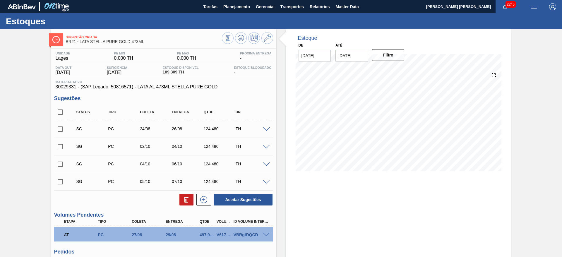
click at [61, 128] on input "checkbox" at bounding box center [60, 129] width 12 height 12
click at [183, 201] on icon at bounding box center [186, 199] width 7 height 7
checkbox input "false"
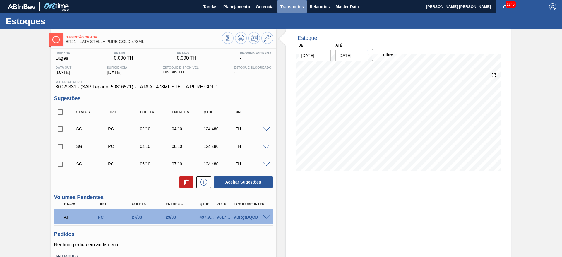
click at [298, 8] on span "Transportes" at bounding box center [291, 6] width 23 height 7
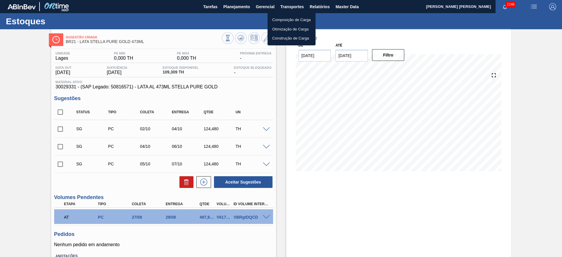
click at [277, 29] on li "Otimização de Carga" at bounding box center [291, 29] width 48 height 9
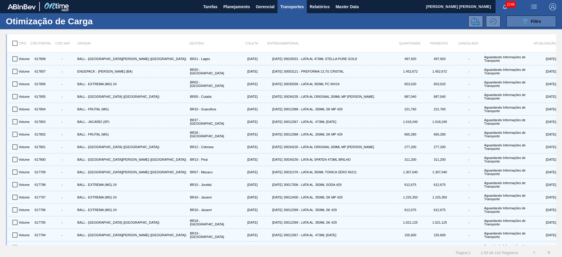
click at [534, 20] on span "Filtro" at bounding box center [536, 21] width 10 height 5
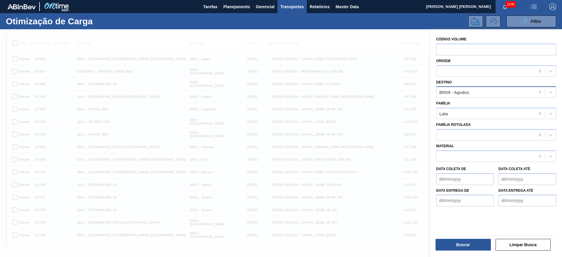
click at [477, 90] on div "BR09 - Agudos" at bounding box center [485, 92] width 98 height 8
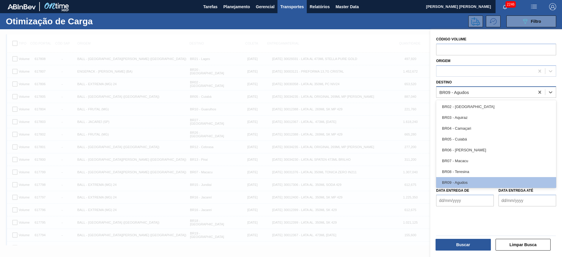
click at [483, 91] on div "BR09 - Agudos" at bounding box center [485, 92] width 98 height 8
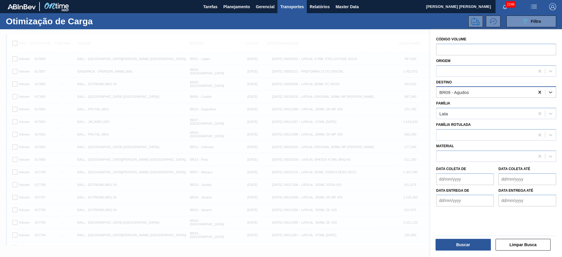
click at [540, 92] on icon at bounding box center [540, 92] width 6 height 6
type input "21"
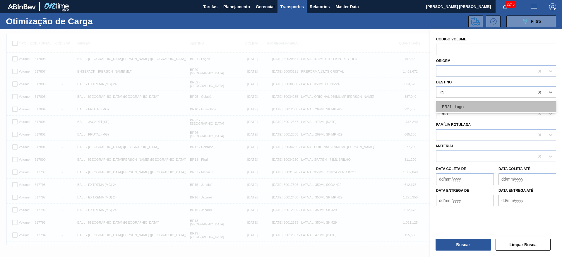
click at [485, 106] on div "BR21 - Lages" at bounding box center [496, 106] width 120 height 11
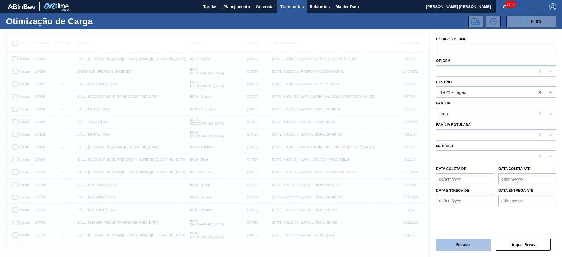
click at [469, 247] on button "Buscar" at bounding box center [462, 245] width 55 height 12
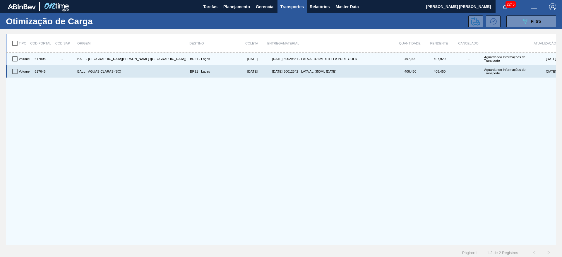
click at [15, 72] on input "checkbox" at bounding box center [15, 71] width 12 height 12
checkbox input "true"
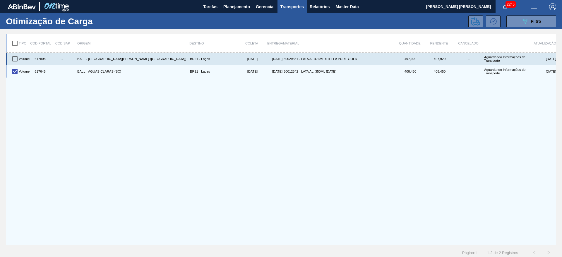
click at [15, 58] on input "checkbox" at bounding box center [15, 59] width 12 height 12
checkbox input "true"
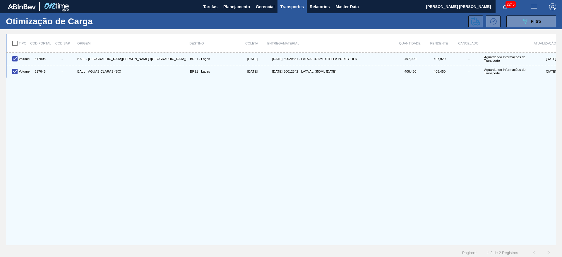
click at [478, 19] on icon at bounding box center [475, 21] width 9 height 9
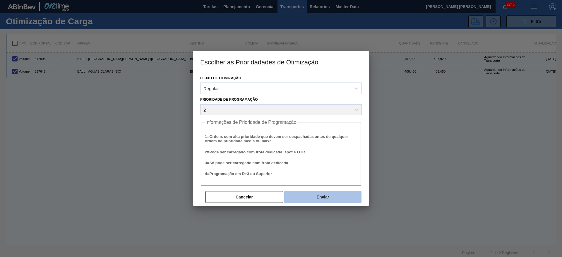
click at [311, 199] on button "Enviar" at bounding box center [322, 197] width 77 height 12
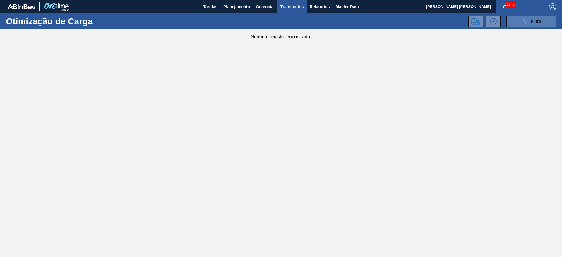
click at [523, 22] on icon "089F7B8B-B2A5-4AFE-B5C0-19BA573D28AC" at bounding box center [524, 21] width 7 height 7
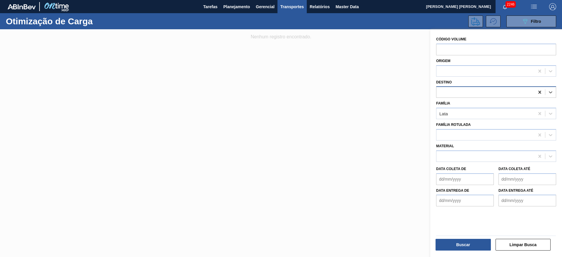
click at [538, 92] on icon at bounding box center [539, 92] width 3 height 3
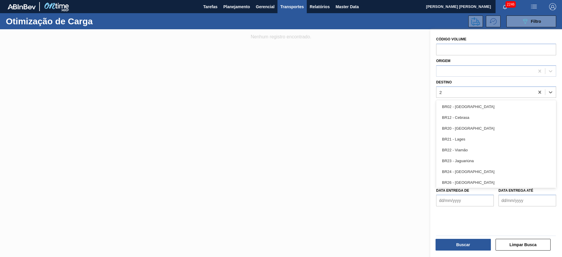
type input "22"
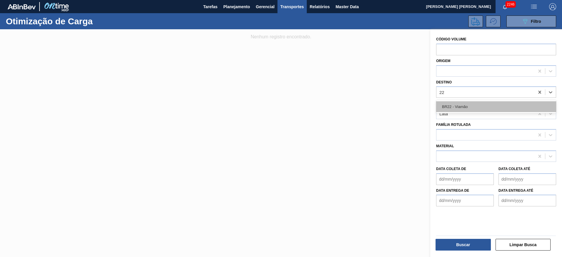
click at [484, 102] on div "BR22 - Viamão" at bounding box center [496, 106] width 120 height 11
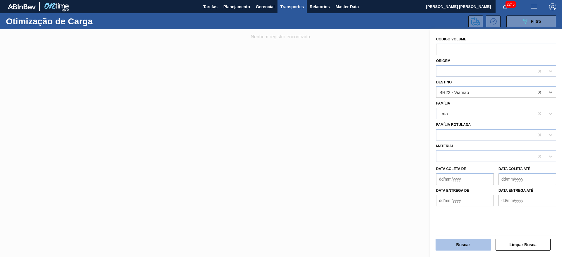
click at [452, 243] on button "Buscar" at bounding box center [462, 245] width 55 height 12
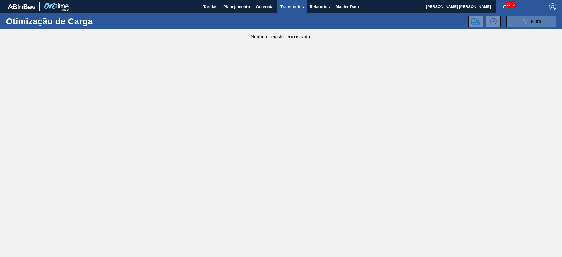
click at [528, 23] on icon "089F7B8B-B2A5-4AFE-B5C0-19BA573D28AC" at bounding box center [524, 21] width 7 height 7
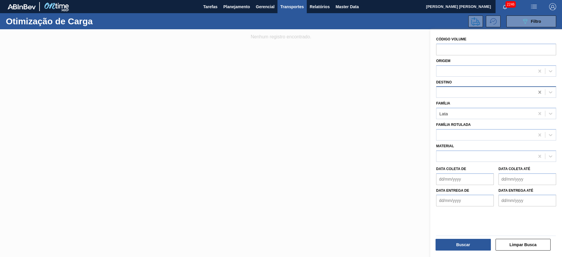
click at [538, 91] on icon at bounding box center [539, 92] width 3 height 3
type input "09"
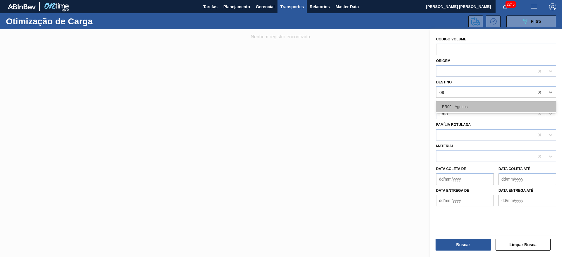
click at [476, 103] on div "BR09 - Agudos" at bounding box center [496, 106] width 120 height 11
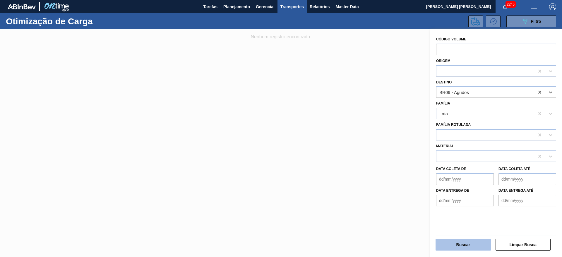
click at [466, 245] on button "Buscar" at bounding box center [462, 245] width 55 height 12
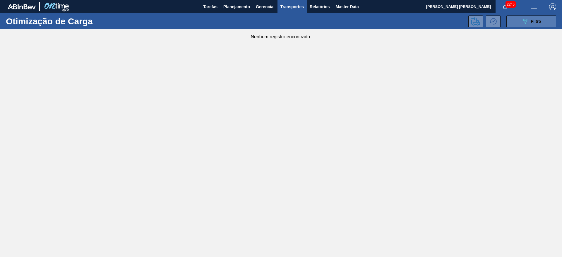
click at [528, 25] on button "089F7B8B-B2A5-4AFE-B5C0-19BA573D28AC Filtro" at bounding box center [531, 22] width 50 height 12
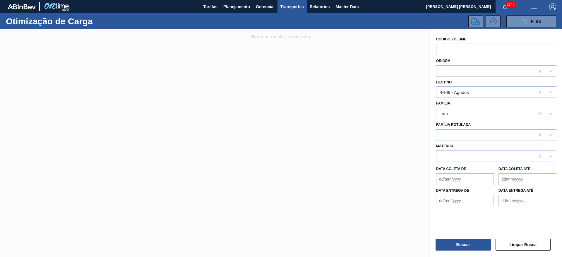
click at [333, 95] on div at bounding box center [281, 157] width 562 height 257
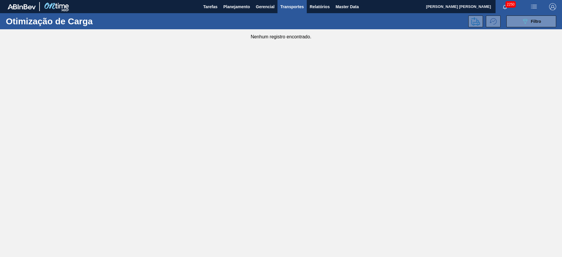
click at [327, 21] on div "089F7B8B-B2A5-4AFE-B5C0-19BA573D28AC Filtro" at bounding box center [335, 22] width 447 height 12
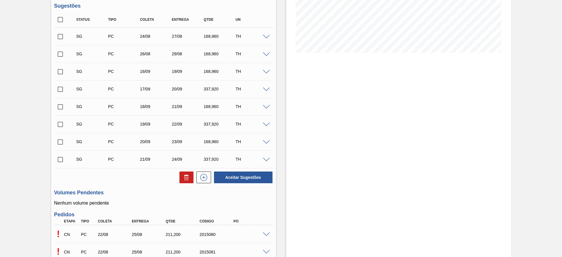
scroll to position [126, 0]
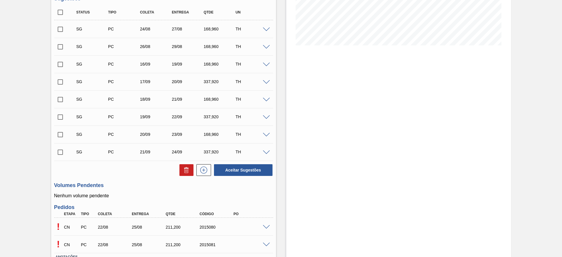
click at [267, 225] on span at bounding box center [266, 227] width 7 height 4
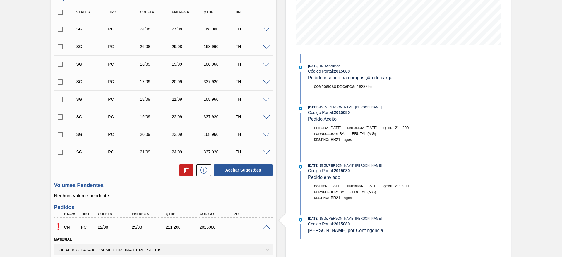
scroll to position [257, 0]
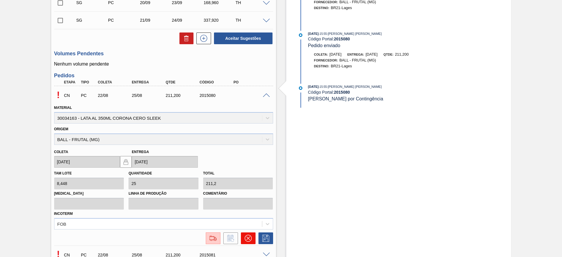
click at [244, 238] on icon at bounding box center [247, 238] width 7 height 7
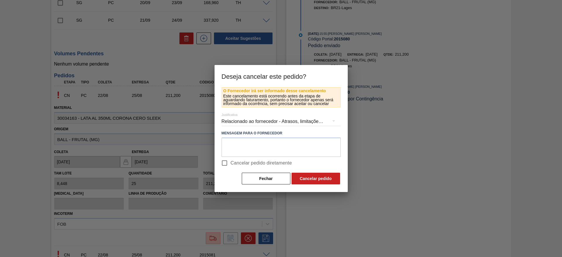
drag, startPoint x: 224, startPoint y: 163, endPoint x: 229, endPoint y: 166, distance: 5.3
click at [225, 163] on input "Cancelar pedido diretamente" at bounding box center [224, 163] width 12 height 12
checkbox input "true"
click at [316, 178] on button "Cancelar pedido" at bounding box center [315, 179] width 49 height 12
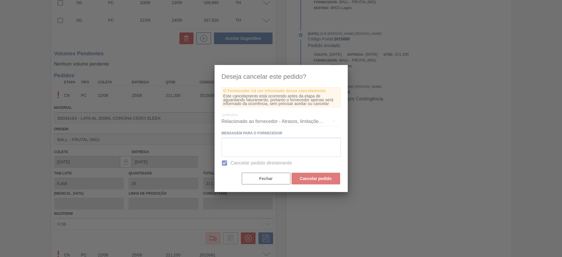
scroll to position [152, 0]
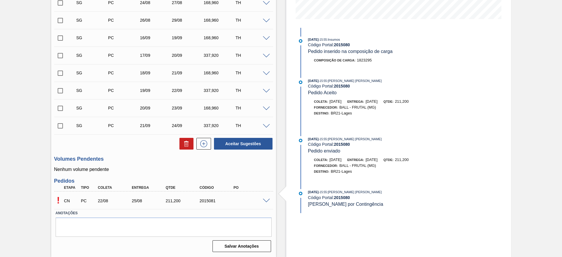
click at [266, 202] on span at bounding box center [266, 201] width 7 height 4
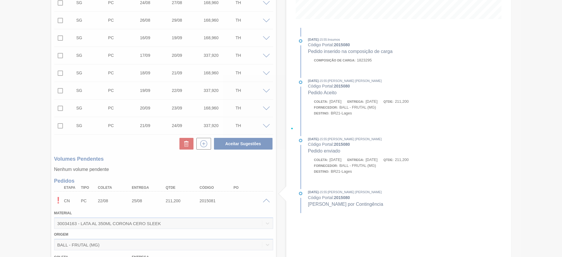
scroll to position [257, 0]
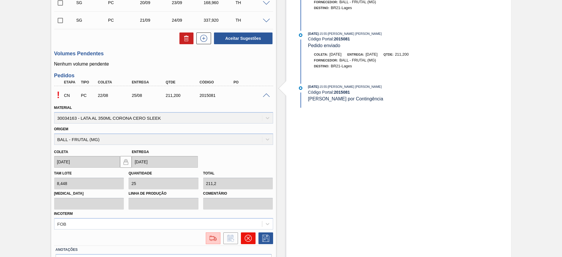
click at [248, 241] on icon at bounding box center [248, 238] width 7 height 7
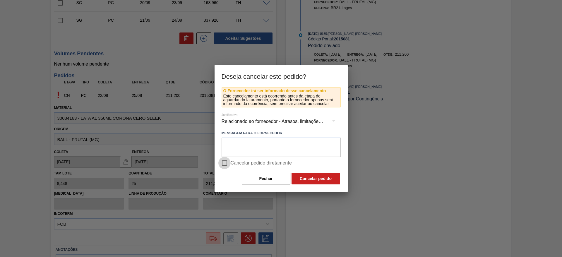
click at [229, 162] on input "Cancelar pedido diretamente" at bounding box center [224, 163] width 12 height 12
checkbox input "true"
click at [314, 179] on button "Cancelar pedido" at bounding box center [315, 179] width 49 height 12
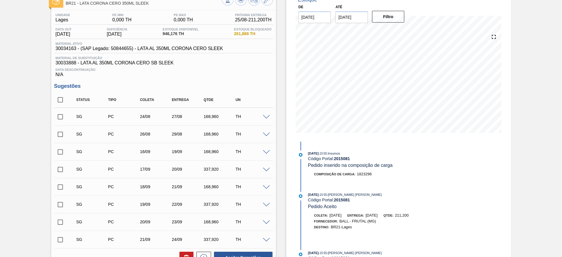
scroll to position [0, 0]
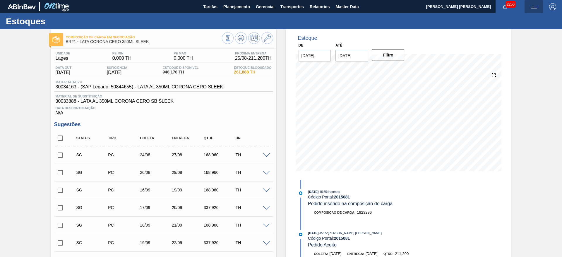
click at [533, 7] on img "button" at bounding box center [533, 6] width 7 height 7
click at [523, 22] on li "Pedido Contingência" at bounding box center [531, 21] width 54 height 11
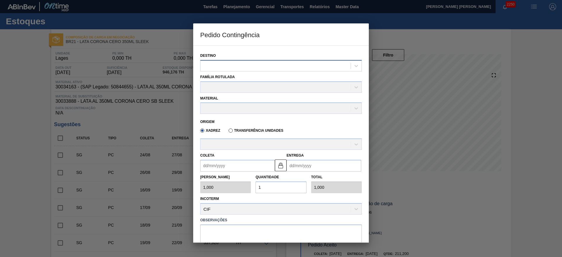
click at [265, 65] on div at bounding box center [275, 65] width 150 height 8
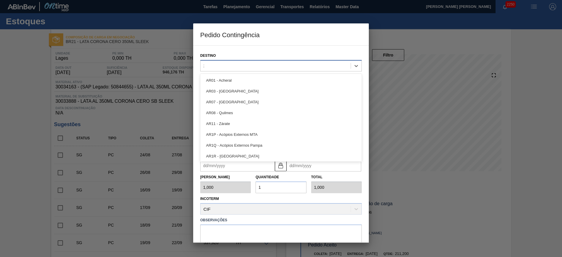
type input "21"
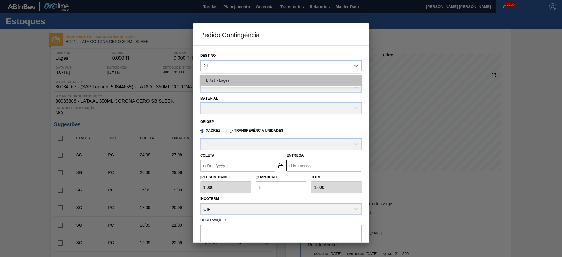
click at [242, 81] on div "BR21 - Lages" at bounding box center [281, 80] width 162 height 11
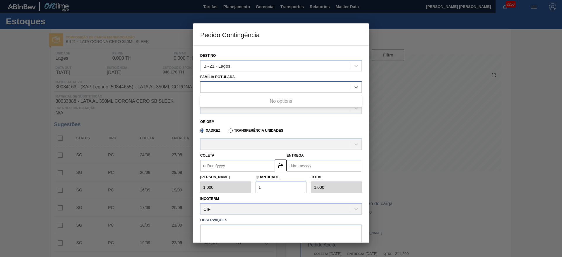
click at [231, 90] on div at bounding box center [275, 87] width 150 height 8
type Rotulada "lata"
click at [231, 90] on div at bounding box center [275, 87] width 150 height 8
click at [229, 85] on div at bounding box center [275, 87] width 150 height 8
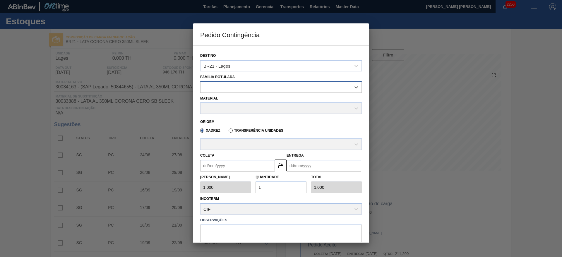
click at [229, 85] on div at bounding box center [275, 87] width 150 height 8
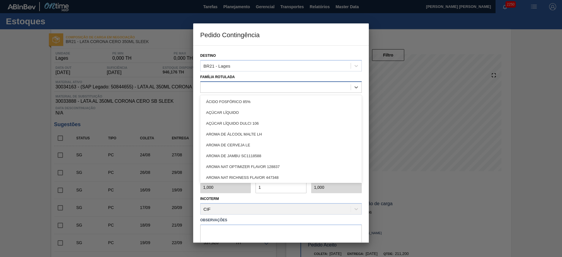
click at [229, 85] on div at bounding box center [275, 87] width 150 height 8
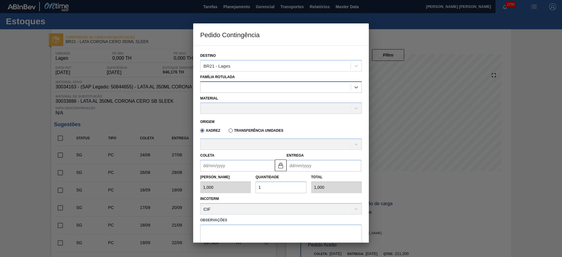
click at [229, 85] on div at bounding box center [275, 87] width 150 height 8
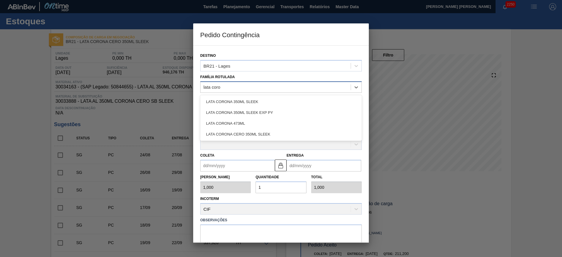
type Rotulada "lata coron"
click at [255, 132] on div "LATA CORONA CERO 350ML SLEEK" at bounding box center [281, 134] width 162 height 11
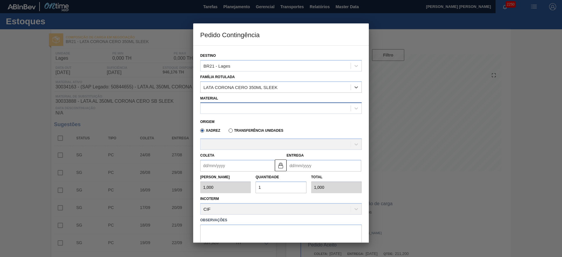
click at [239, 111] on div at bounding box center [275, 108] width 150 height 8
click at [239, 110] on div at bounding box center [275, 108] width 150 height 8
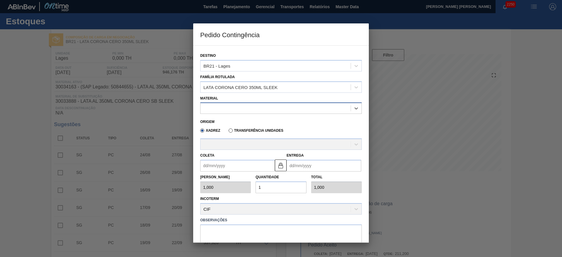
click at [239, 110] on div at bounding box center [275, 108] width 150 height 8
click at [238, 110] on div at bounding box center [275, 108] width 150 height 8
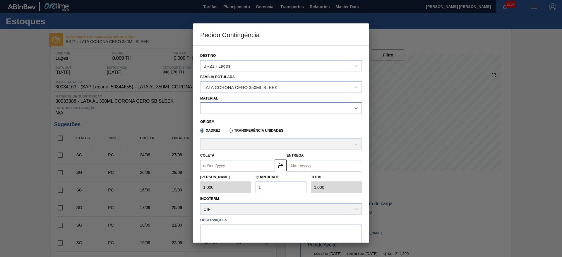
click at [238, 108] on div at bounding box center [275, 108] width 150 height 8
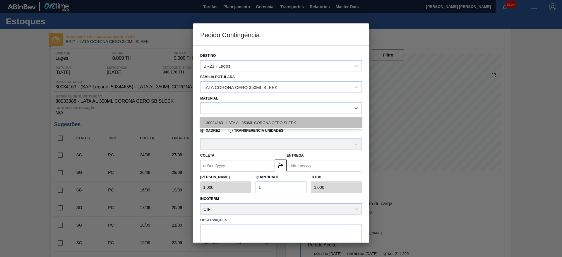
click at [236, 118] on div "30034163 - LATA AL 350ML CORONA CERO SLEEK" at bounding box center [281, 122] width 162 height 11
type input "8,448"
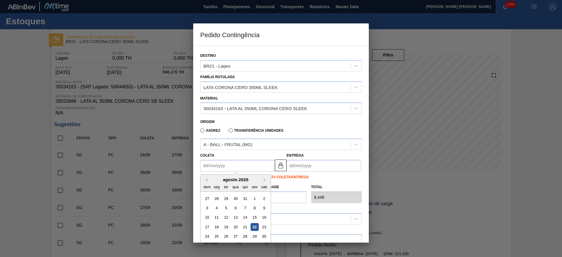
click at [229, 168] on input "Coleta" at bounding box center [237, 166] width 75 height 12
click at [253, 228] on div "22" at bounding box center [254, 227] width 8 height 8
type input "[DATE]"
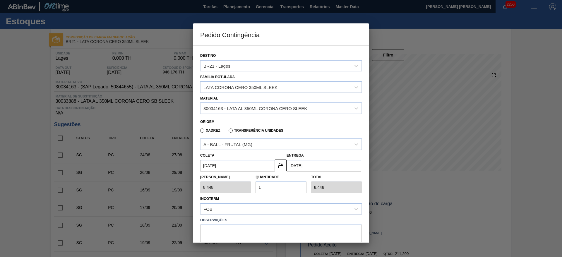
drag, startPoint x: 281, startPoint y: 188, endPoint x: 239, endPoint y: 178, distance: 42.7
click at [239, 178] on div "[PERSON_NAME] 8,448 Quantidade 1 Total 8,448" at bounding box center [281, 182] width 166 height 22
type input "2"
type input "16,896"
type input "20"
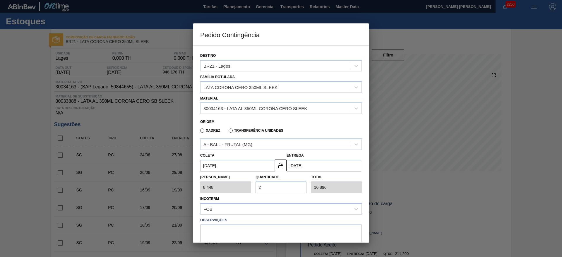
type input "168,960"
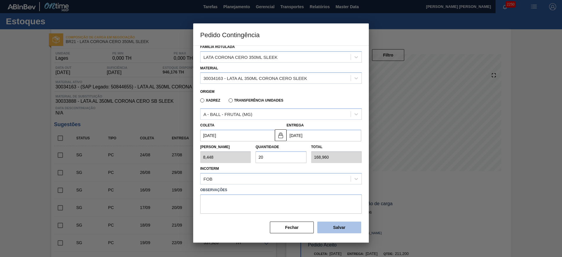
type input "20"
click at [334, 226] on button "Salvar" at bounding box center [339, 227] width 44 height 12
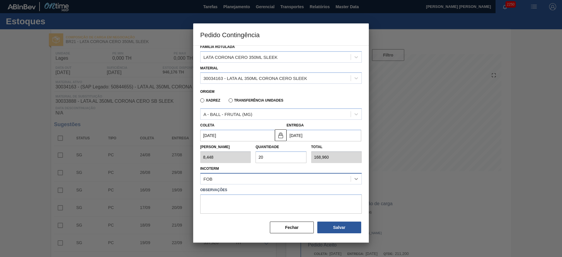
type input "1,000"
type input "1"
type input "1,000"
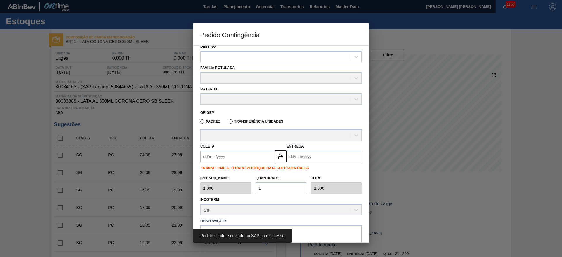
scroll to position [0, 0]
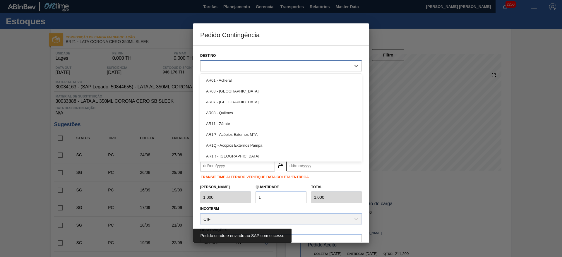
click at [240, 66] on div at bounding box center [275, 65] width 150 height 8
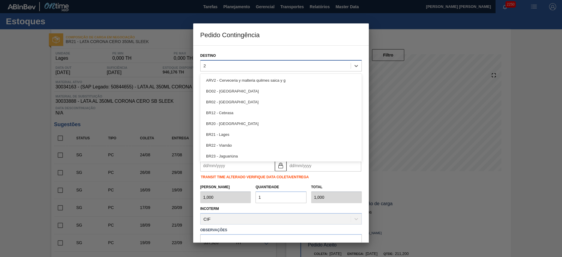
type input "21"
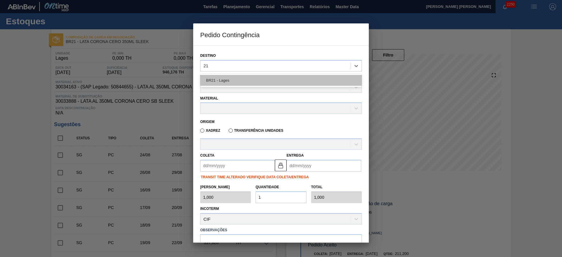
click at [227, 80] on div "BR21 - Lages" at bounding box center [281, 80] width 162 height 11
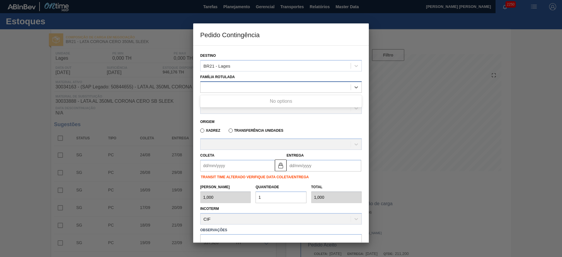
click at [225, 87] on div at bounding box center [275, 87] width 150 height 8
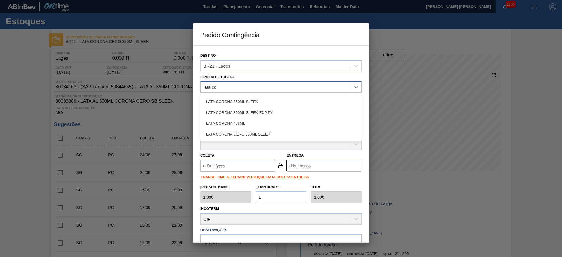
type Rotulada "lata coro"
click at [256, 134] on div "LATA CORONA CERO 350ML SLEEK" at bounding box center [281, 134] width 162 height 11
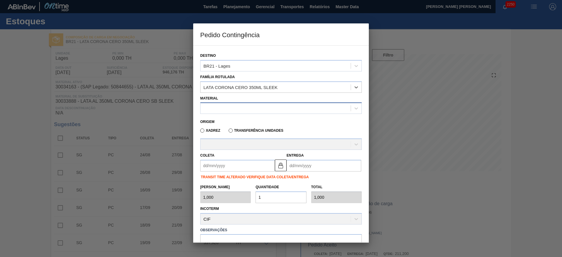
click at [232, 105] on div at bounding box center [275, 108] width 150 height 8
click at [233, 105] on div at bounding box center [275, 108] width 150 height 8
click at [234, 105] on div at bounding box center [275, 108] width 150 height 8
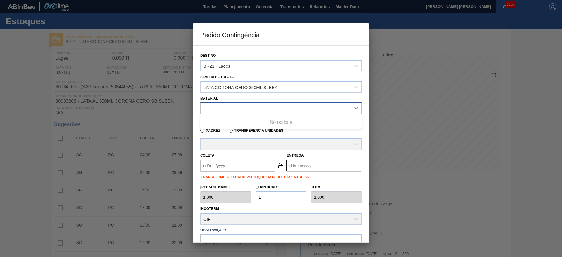
click at [234, 105] on div at bounding box center [275, 108] width 150 height 8
click at [236, 121] on div "30034163 - LATA AL 350ML CORONA CERO SLEEK" at bounding box center [281, 122] width 162 height 11
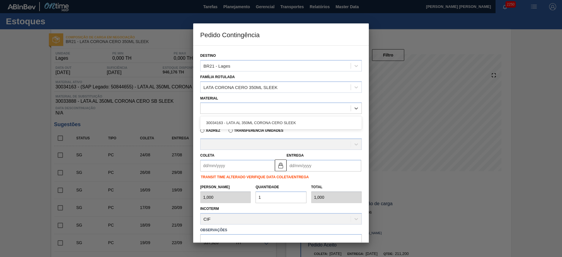
type input "8,448"
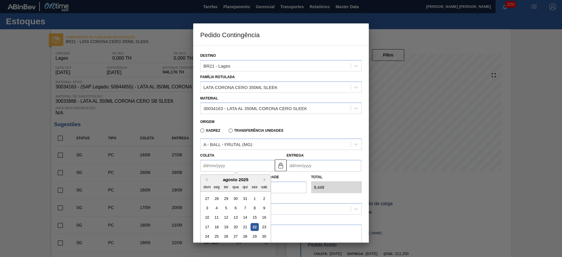
click at [241, 165] on input "Coleta" at bounding box center [237, 166] width 75 height 12
click at [215, 237] on div "25" at bounding box center [217, 237] width 8 height 8
type input "[DATE]"
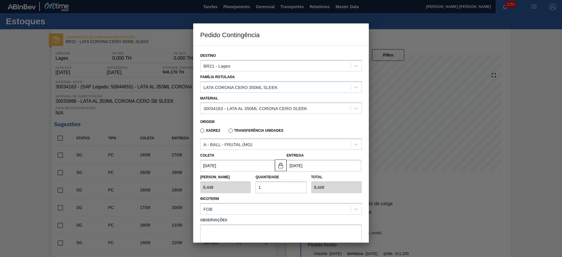
click at [246, 185] on div "[PERSON_NAME] 8,448 Quantidade 1 Total 8,448" at bounding box center [281, 182] width 166 height 22
type input "2"
type input "16,896"
type input "20"
type input "168,960"
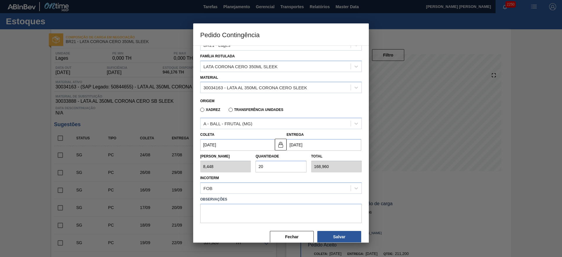
scroll to position [30, 0]
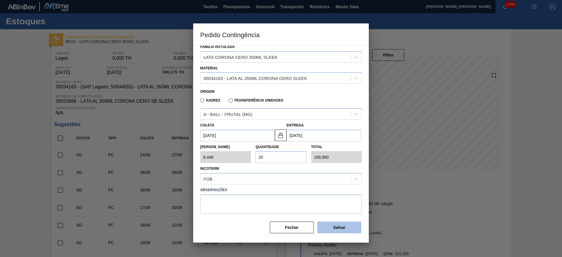
type input "20"
click at [340, 229] on button "Salvar" at bounding box center [339, 227] width 44 height 12
type input "1,000"
type input "1"
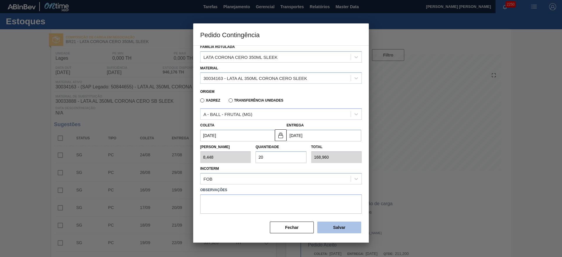
type input "1,000"
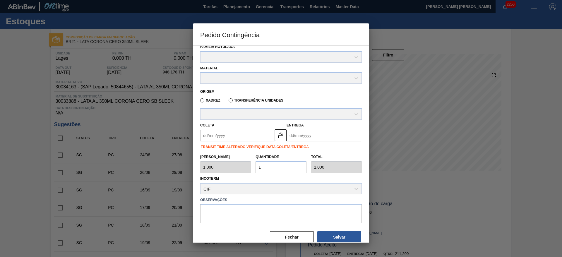
click at [465, 200] on div at bounding box center [281, 128] width 562 height 257
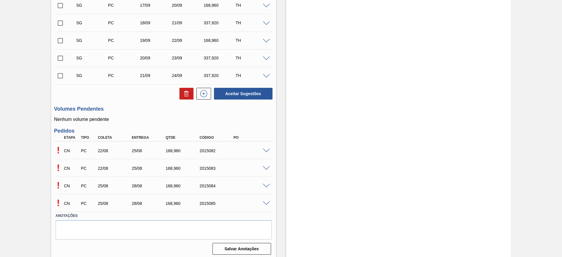
scroll to position [187, 0]
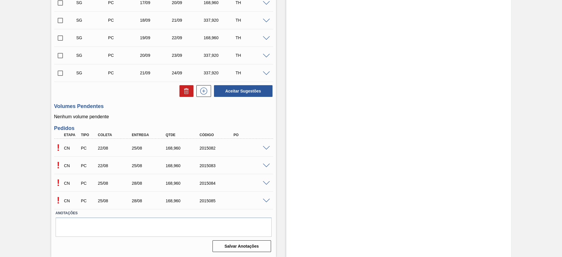
click at [265, 148] on span at bounding box center [266, 148] width 7 height 4
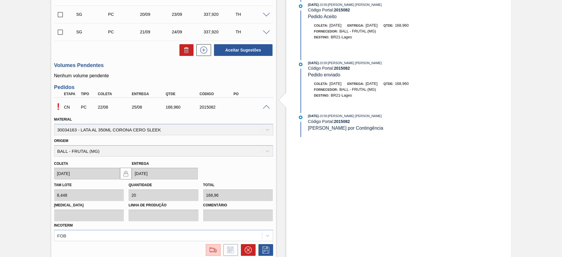
scroll to position [319, 0]
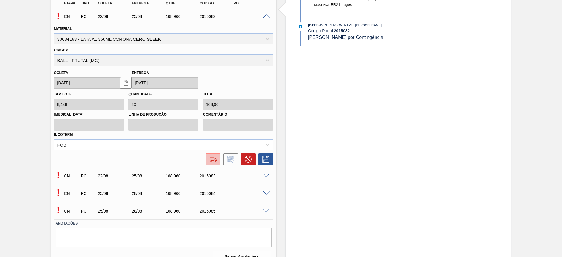
click at [213, 163] on button at bounding box center [213, 159] width 15 height 12
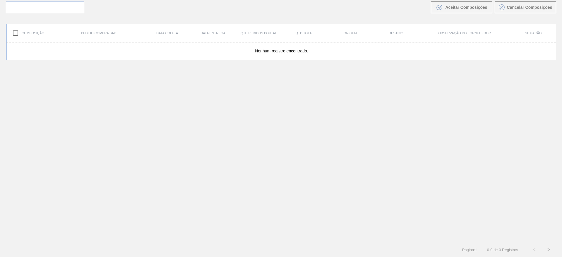
scroll to position [42, 0]
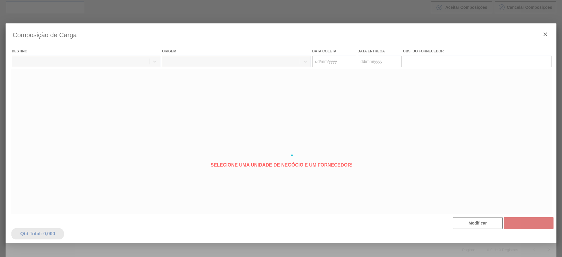
type coleta "[DATE]"
type entrega "[DATE]"
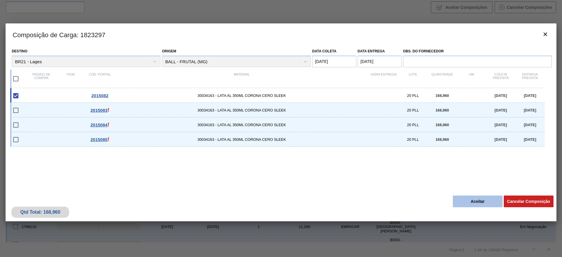
click at [480, 203] on button "Aceitar" at bounding box center [478, 201] width 50 height 12
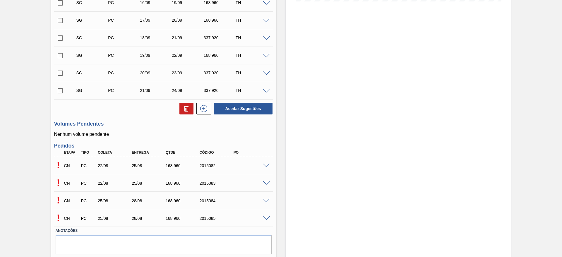
scroll to position [187, 0]
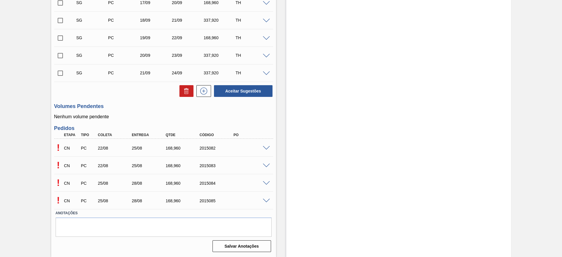
click at [266, 167] on span at bounding box center [266, 166] width 7 height 4
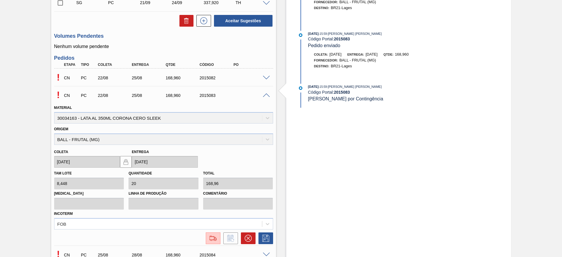
scroll to position [275, 0]
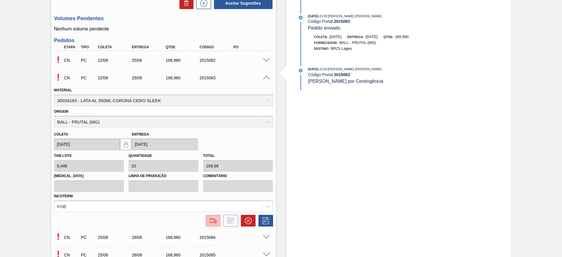
click at [215, 223] on img at bounding box center [212, 220] width 9 height 7
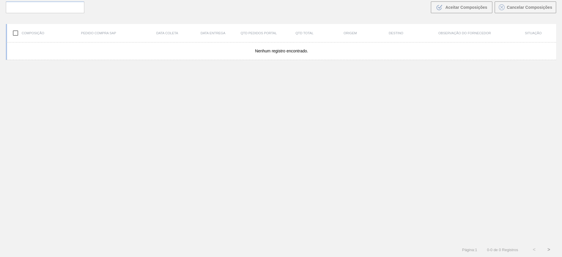
scroll to position [42, 0]
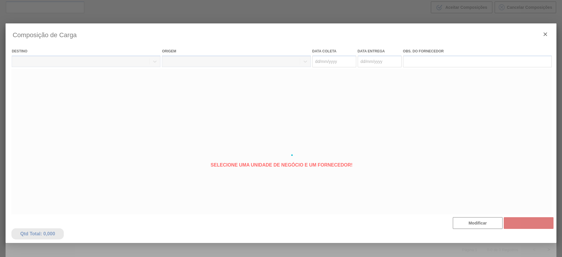
type coleta "[DATE]"
type entrega "[DATE]"
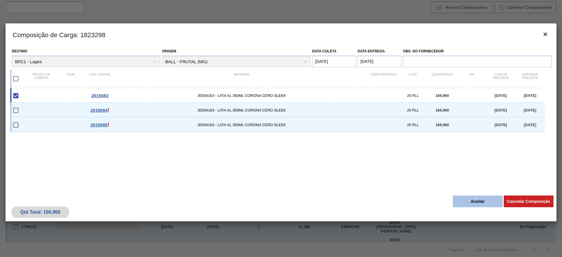
click at [468, 202] on button "Aceitar" at bounding box center [478, 201] width 50 height 12
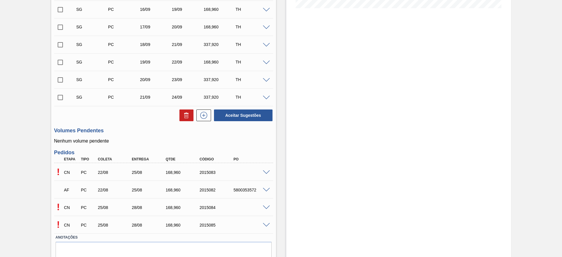
scroll to position [176, 0]
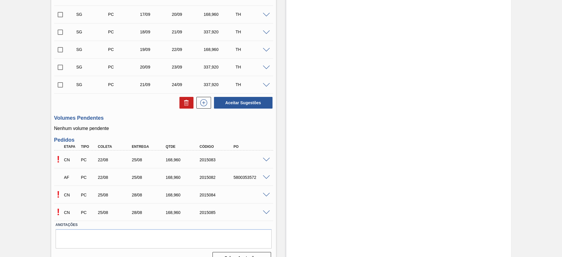
click at [269, 191] on div "! CN PC 25/08 28/08 168,[PHONE_NUMBER]" at bounding box center [163, 194] width 219 height 15
click at [265, 195] on span at bounding box center [266, 195] width 7 height 4
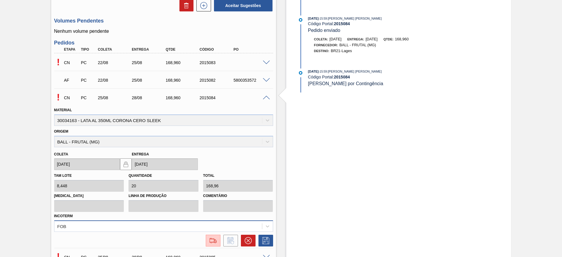
scroll to position [329, 0]
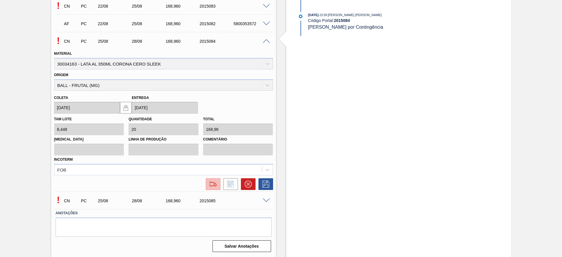
click at [214, 187] on img at bounding box center [212, 184] width 9 height 7
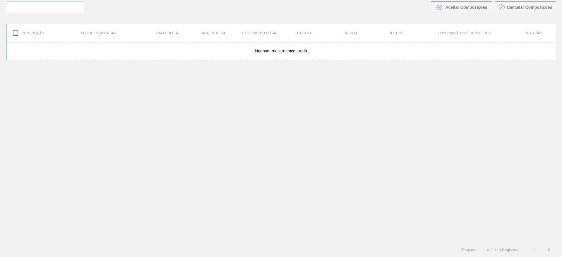
scroll to position [42, 0]
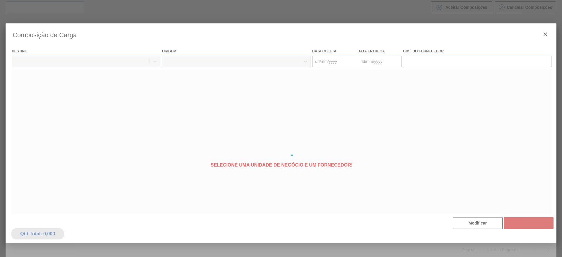
type coleta "[DATE]"
type entrega "[DATE]"
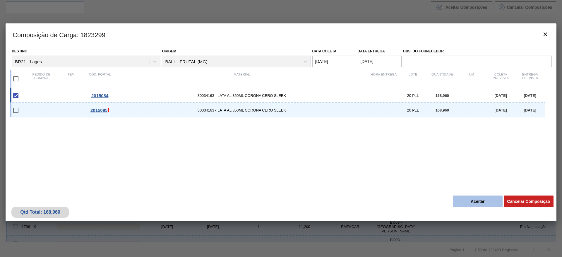
click at [470, 199] on button "Aceitar" at bounding box center [478, 201] width 50 height 12
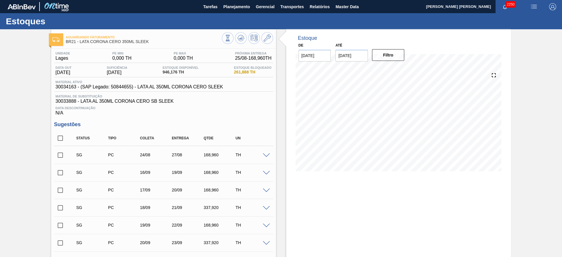
drag, startPoint x: 13, startPoint y: 134, endPoint x: 22, endPoint y: 135, distance: 8.2
click at [13, 134] on div "Aguardando Faturamento BR21 - [PERSON_NAME] CERO 350ML SLEEK Unidade [PERSON_NA…" at bounding box center [281, 236] width 562 height 415
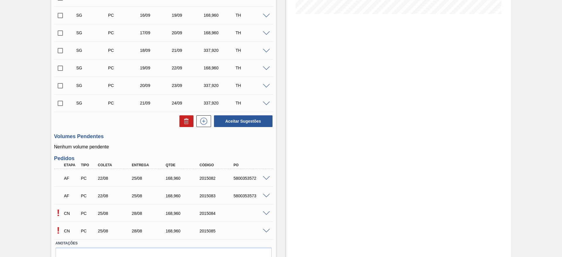
scroll to position [176, 0]
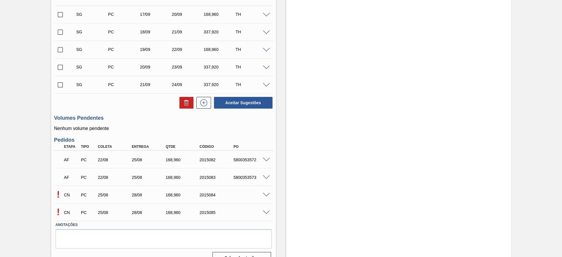
click at [264, 211] on span at bounding box center [266, 212] width 7 height 4
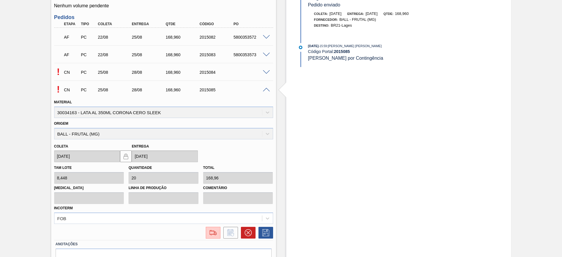
scroll to position [307, 0]
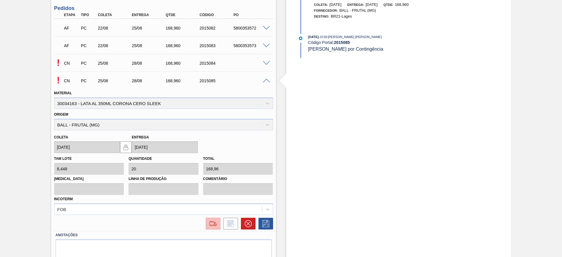
click at [212, 223] on img at bounding box center [212, 223] width 9 height 7
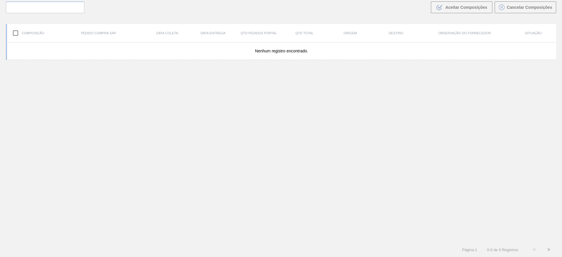
scroll to position [42, 0]
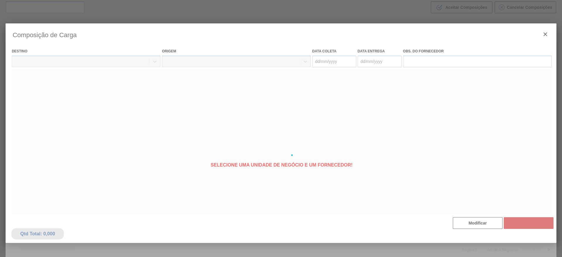
type coleta "[DATE]"
type entrega "[DATE]"
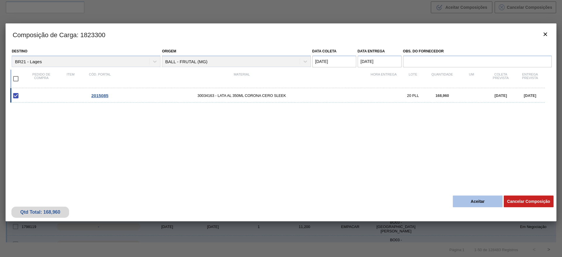
click at [472, 204] on button "Aceitar" at bounding box center [478, 201] width 50 height 12
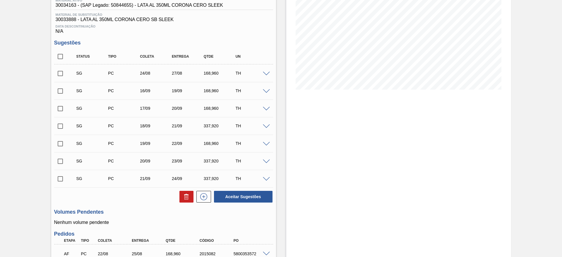
scroll to position [176, 0]
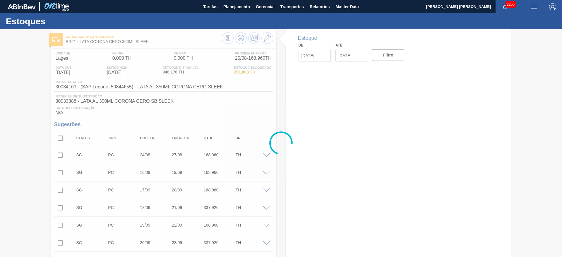
type input "[DATE]"
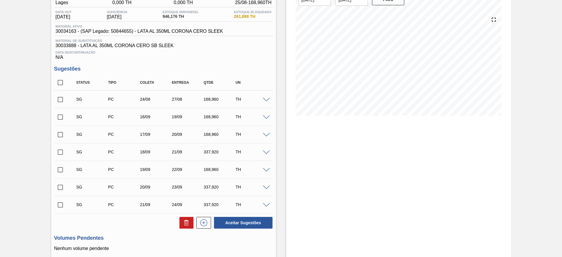
scroll to position [12, 0]
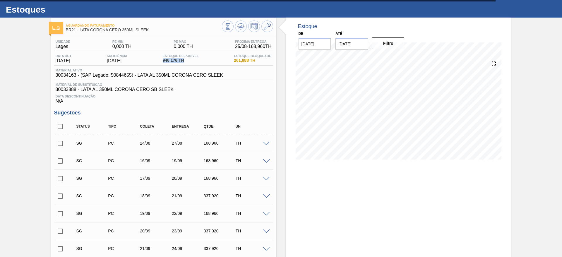
drag, startPoint x: 166, startPoint y: 61, endPoint x: 188, endPoint y: 61, distance: 21.9
click at [188, 61] on span "946,176 TH" at bounding box center [181, 60] width 36 height 4
click at [182, 61] on span "946,176 TH" at bounding box center [181, 60] width 36 height 4
drag, startPoint x: 235, startPoint y: 61, endPoint x: 253, endPoint y: 61, distance: 17.8
click at [253, 61] on span "261,888 TH" at bounding box center [252, 60] width 37 height 4
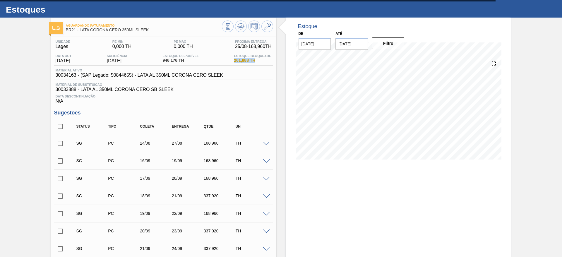
drag, startPoint x: 233, startPoint y: 61, endPoint x: 255, endPoint y: 60, distance: 21.7
click at [255, 60] on div "Estoque Bloqueado 261,888 TH" at bounding box center [252, 58] width 40 height 9
